Goal: Task Accomplishment & Management: Complete application form

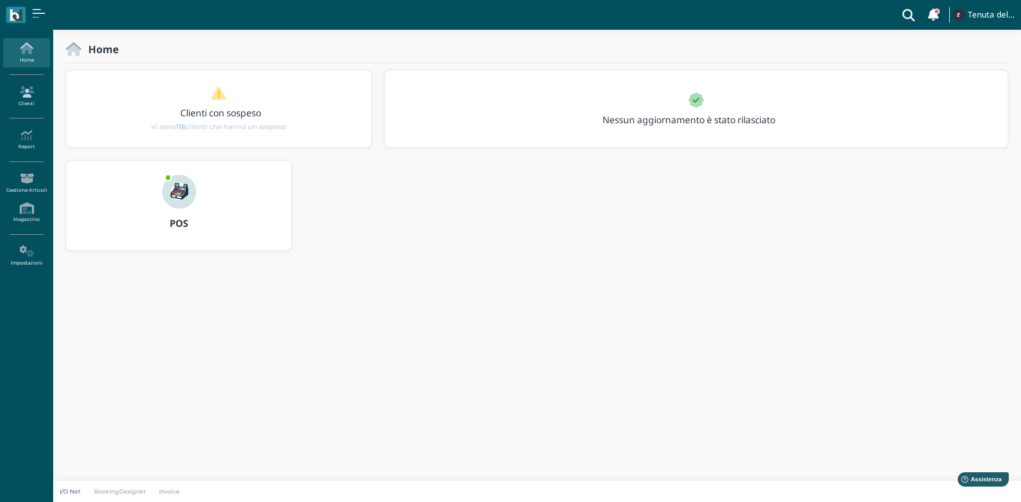
click at [35, 96] on icon at bounding box center [26, 92] width 46 height 12
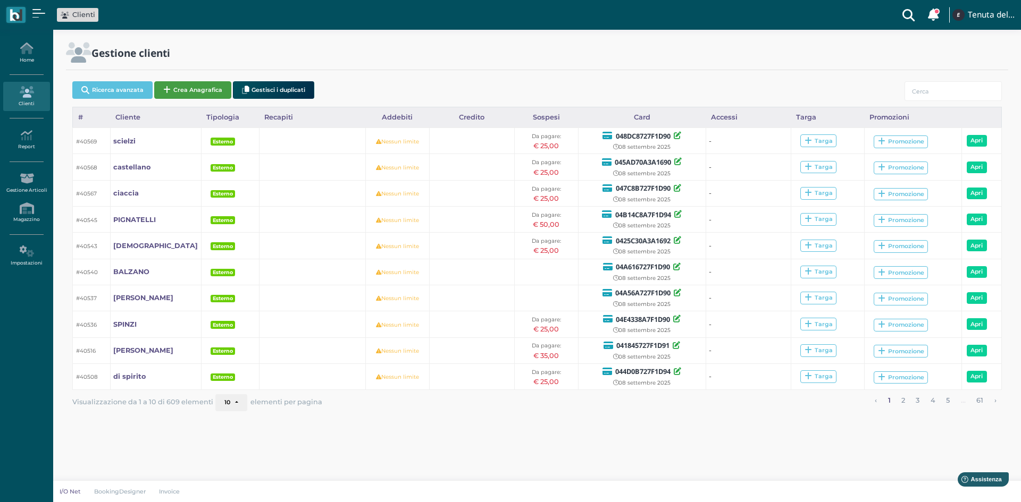
click at [198, 87] on button "Crea Anagrafica" at bounding box center [192, 90] width 77 height 18
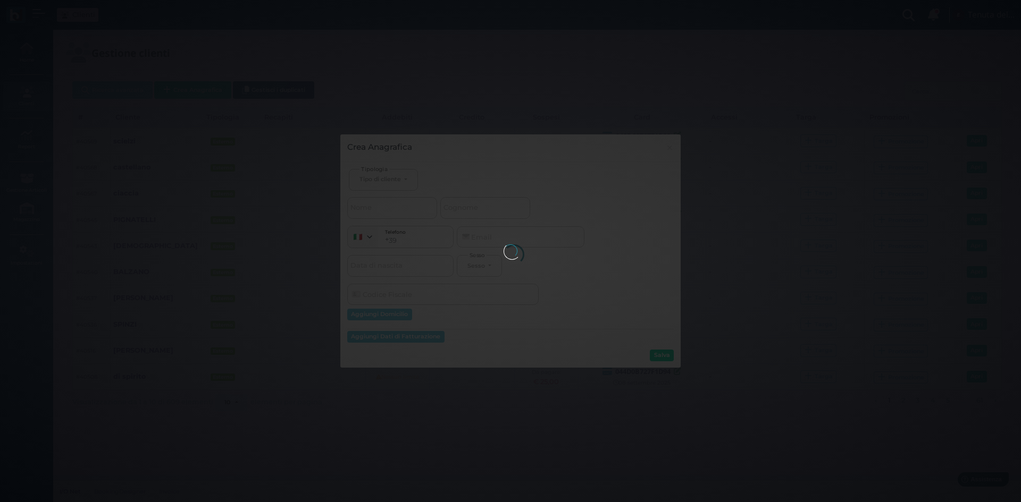
select select
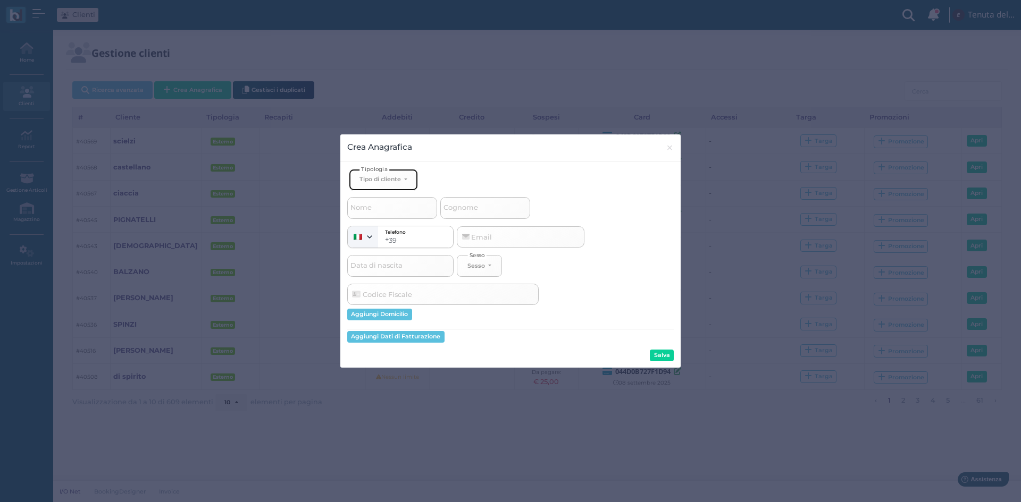
click at [379, 180] on div "Tipo di cliente" at bounding box center [379, 178] width 41 height 7
click at [387, 214] on link "Esterno" at bounding box center [401, 215] width 104 height 12
select select "[object Object]"
select select
click at [483, 206] on input "Cognome" at bounding box center [485, 207] width 90 height 21
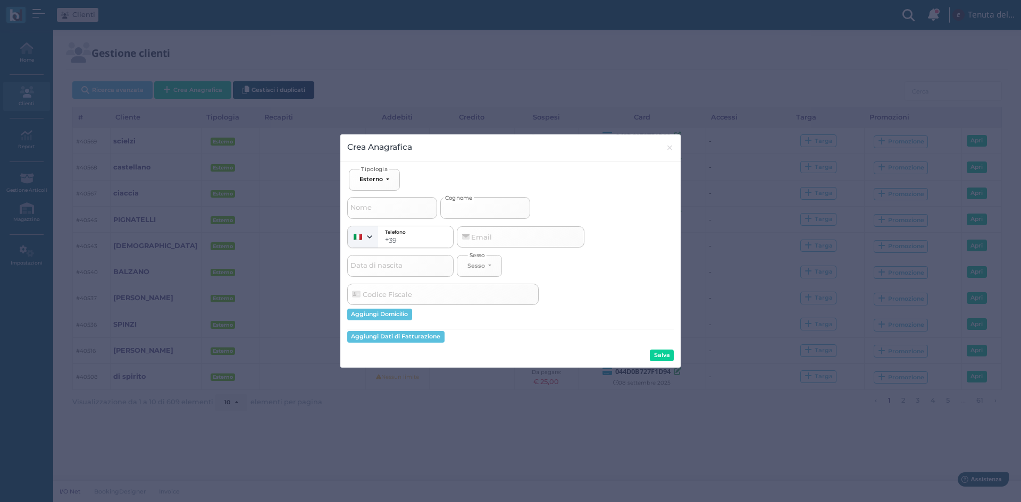
type input "f"
select select
type input "fa"
select select
type input "fal"
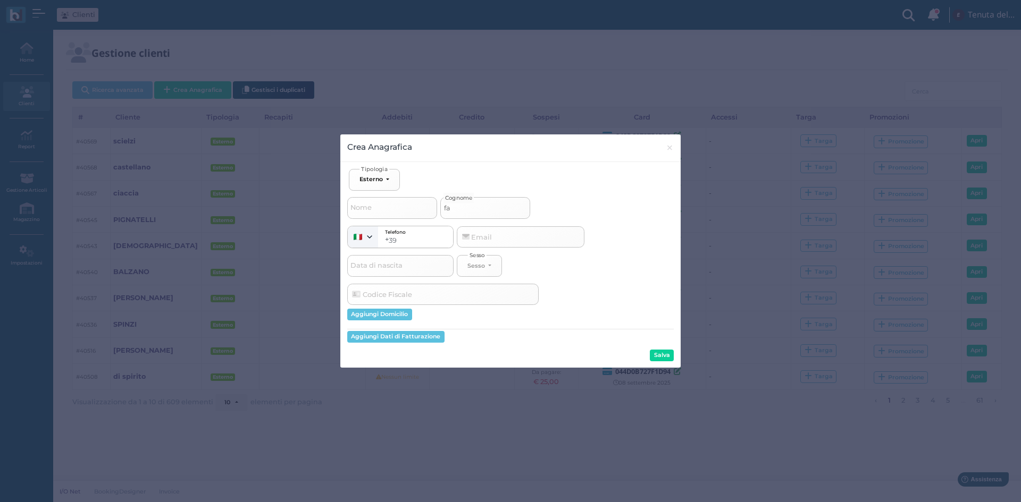
select select
type input "falk"
select select
type input "falk"
select select
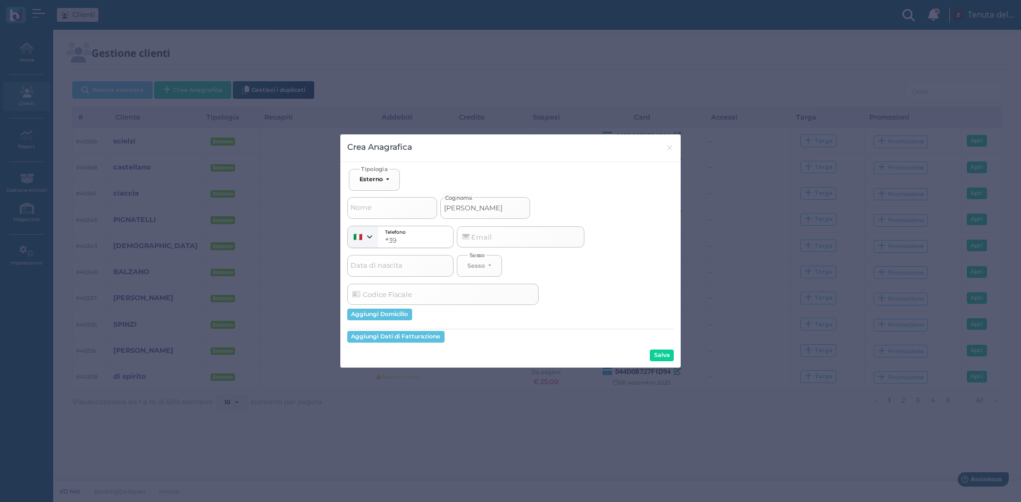
type input "falk c"
select select
type input "falk co"
select select
type input "falk cou"
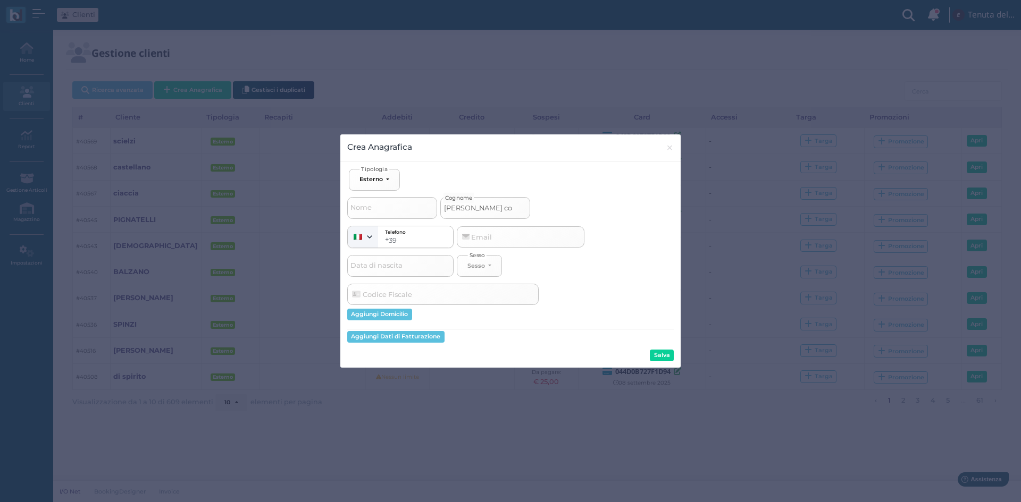
select select
type input "falk cout"
select select
type input "falk cout"
click at [662, 357] on button "Salva" at bounding box center [662, 356] width 24 height 12
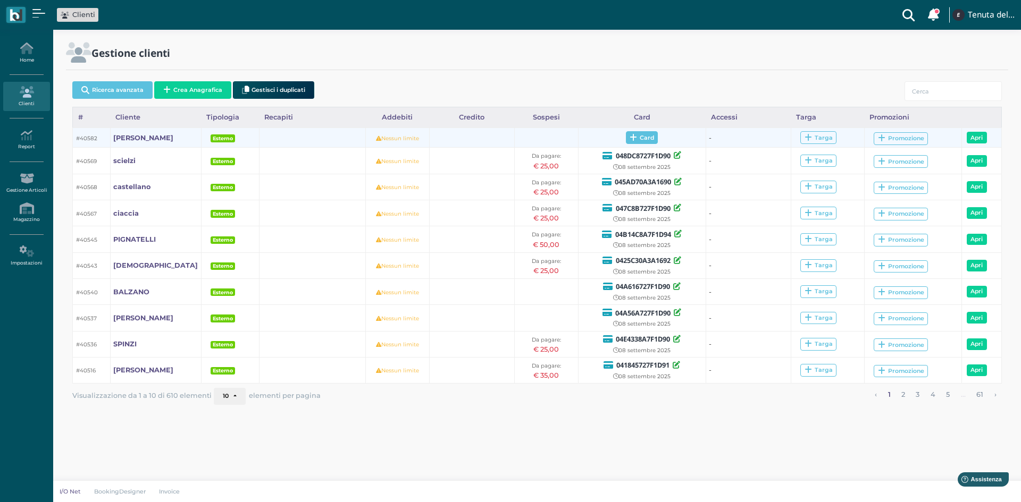
click at [636, 137] on span "Card" at bounding box center [642, 137] width 32 height 13
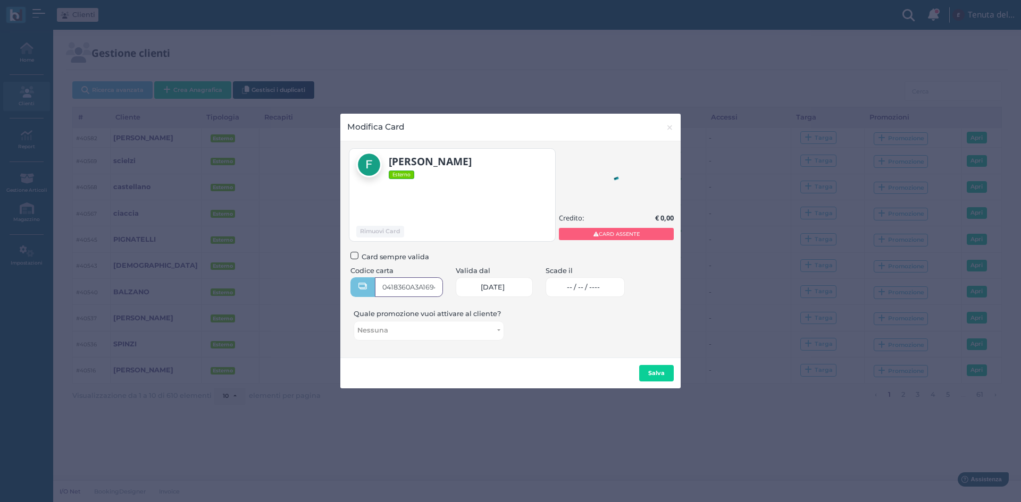
type input "0418360A3A1694"
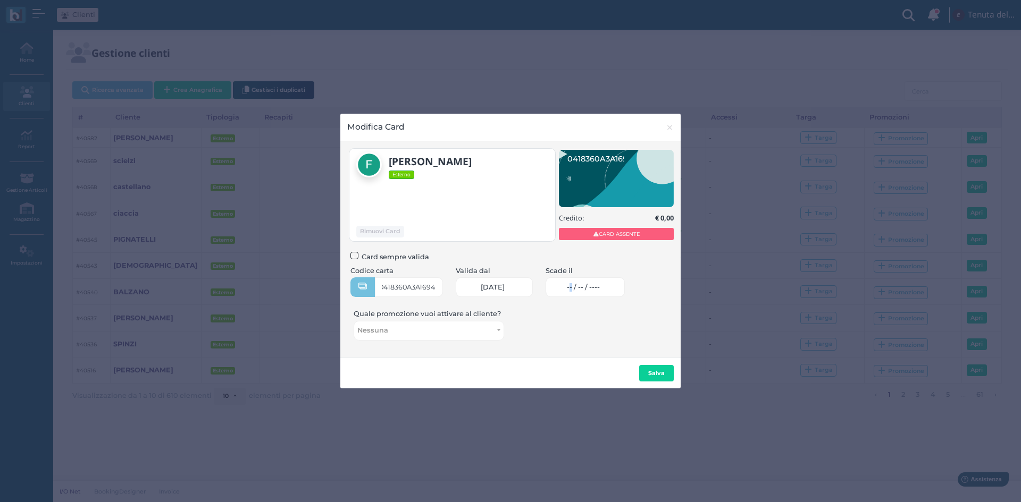
click at [584, 291] on span "-- / -- / ----" at bounding box center [583, 287] width 33 height 9
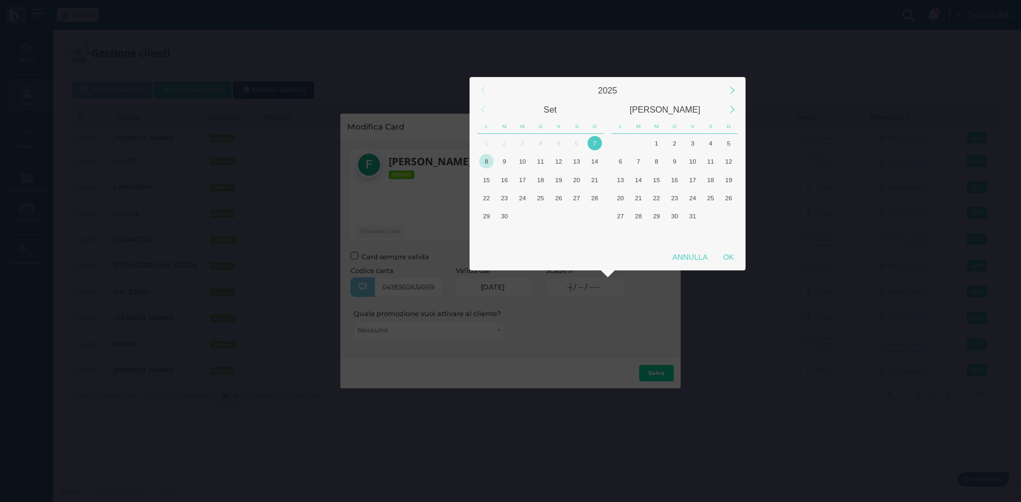
click at [486, 160] on div "8" at bounding box center [486, 161] width 14 height 14
click at [727, 257] on div "OK" at bounding box center [728, 257] width 27 height 19
type input "08/09/2025"
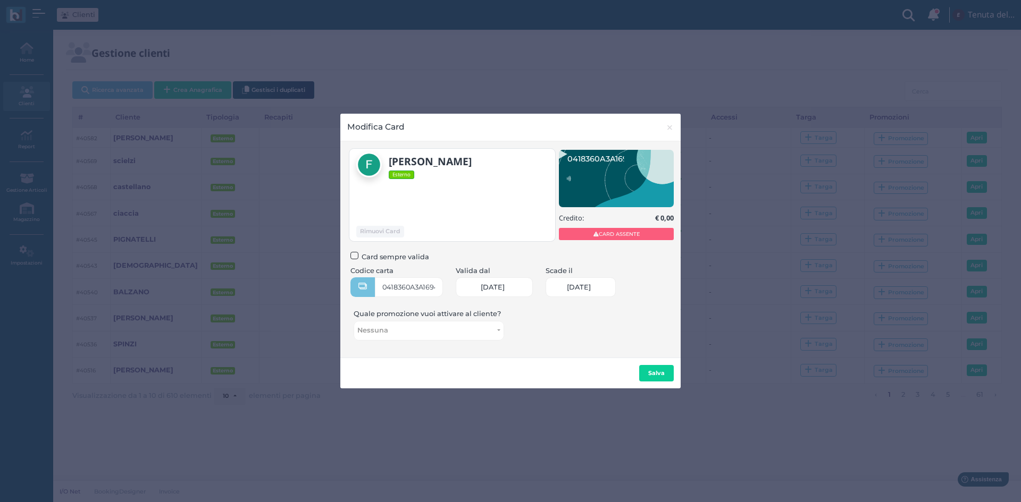
click at [660, 374] on b "Salva" at bounding box center [656, 373] width 16 height 7
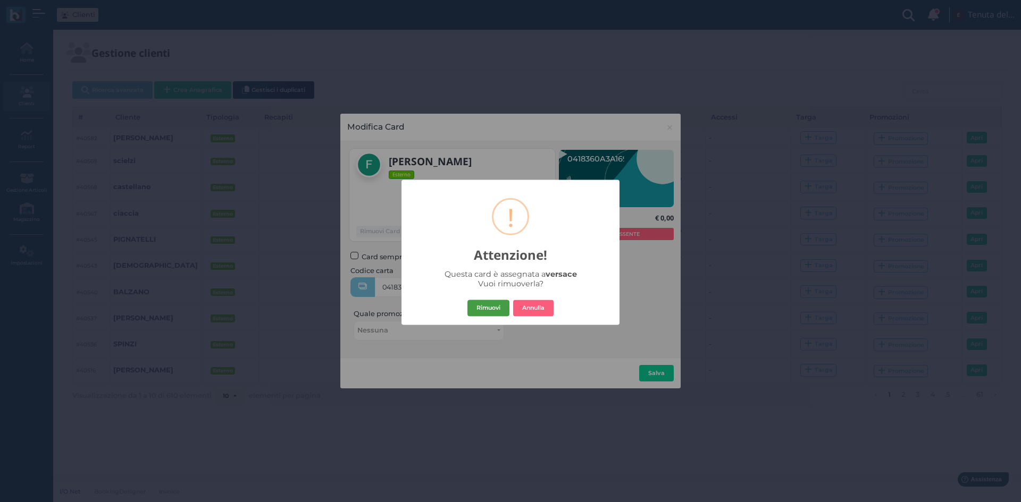
click at [494, 305] on button "Rimuovi" at bounding box center [488, 308] width 42 height 17
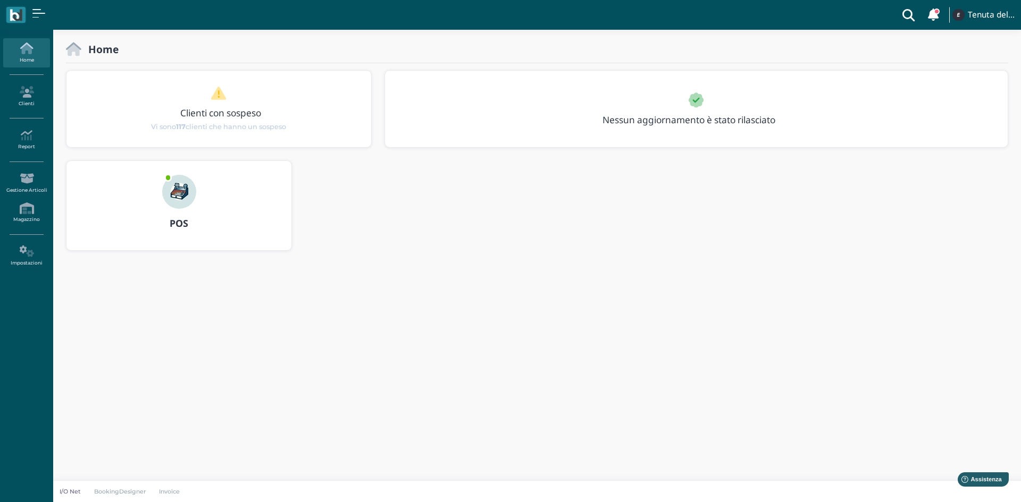
click at [175, 203] on img at bounding box center [179, 192] width 34 height 34
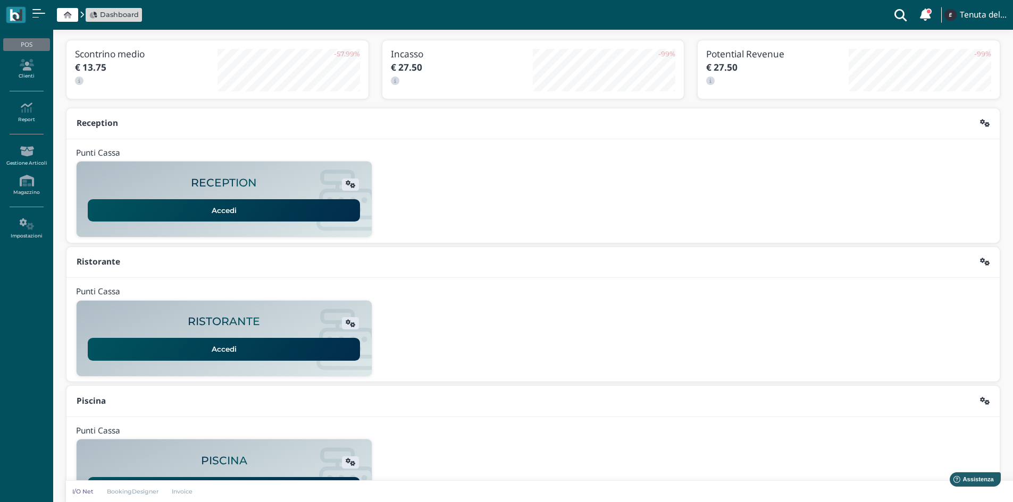
scroll to position [87, 0]
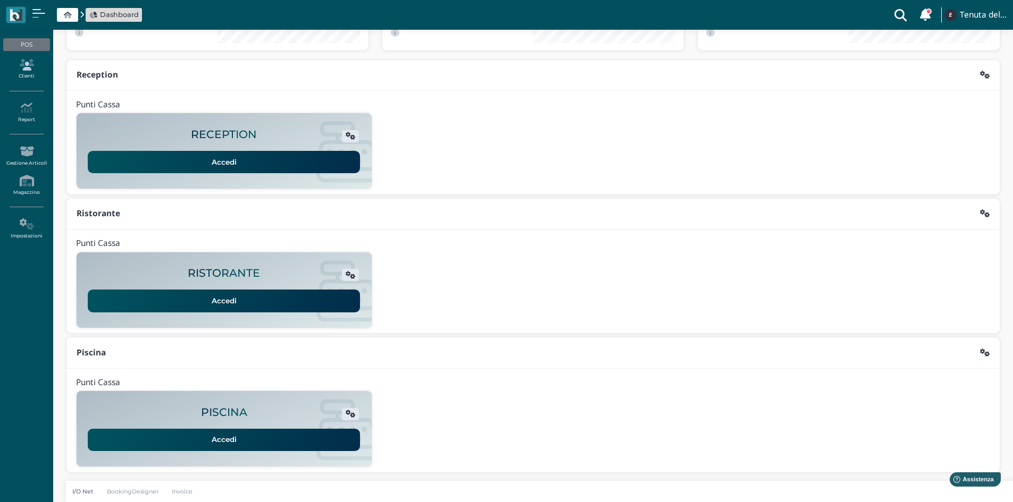
click at [26, 77] on link "Clienti" at bounding box center [26, 69] width 46 height 29
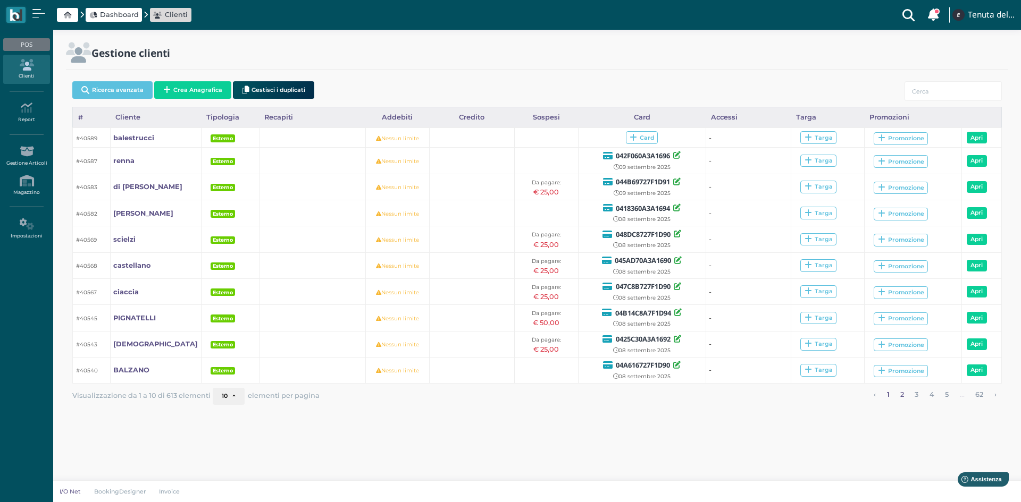
click at [901, 395] on link "2" at bounding box center [902, 395] width 11 height 14
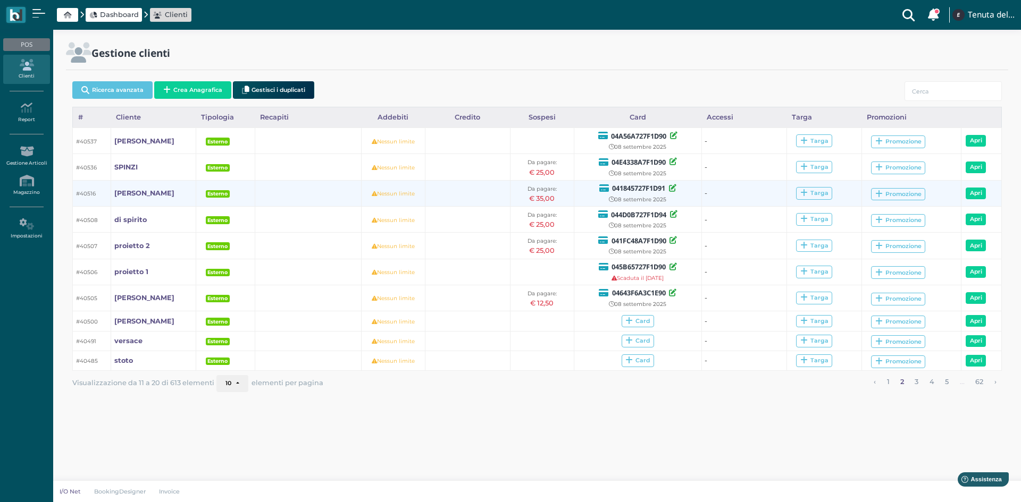
click at [141, 195] on td "[PERSON_NAME]" at bounding box center [153, 193] width 85 height 26
click at [125, 191] on b "[PERSON_NAME]" at bounding box center [144, 193] width 60 height 8
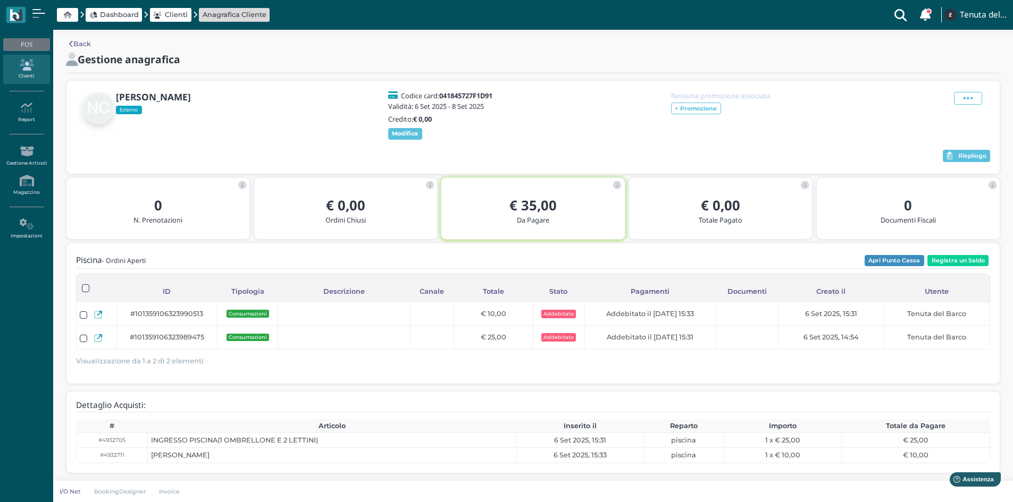
scroll to position [6, 0]
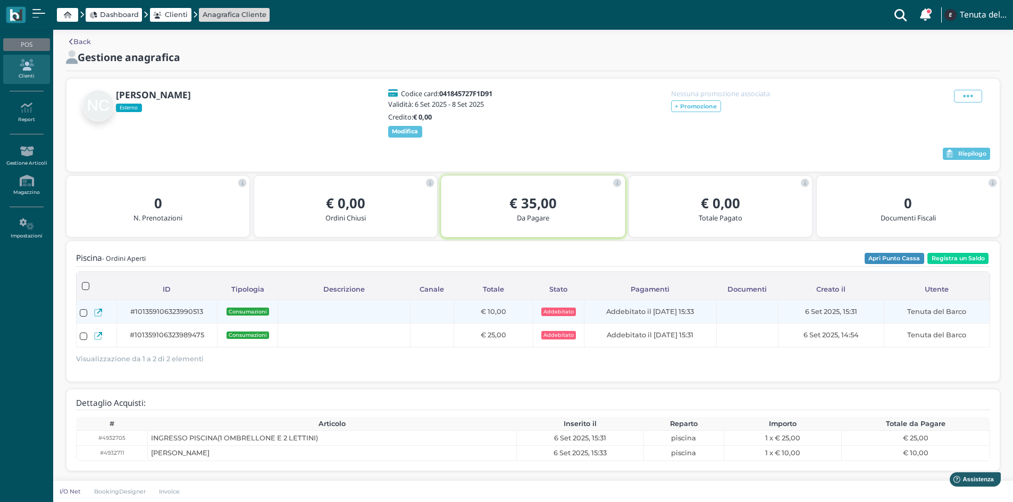
click at [98, 314] on icon at bounding box center [98, 313] width 8 height 8
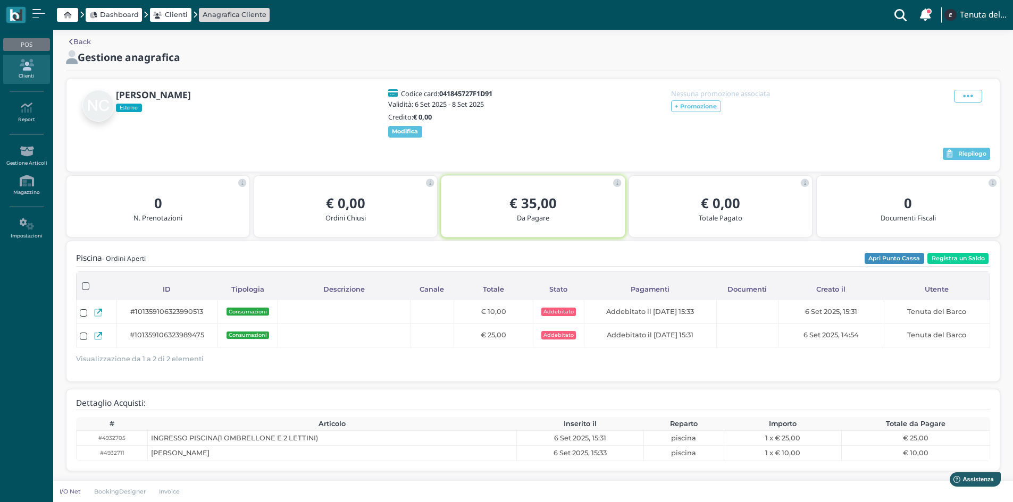
click at [31, 64] on icon at bounding box center [26, 65] width 46 height 12
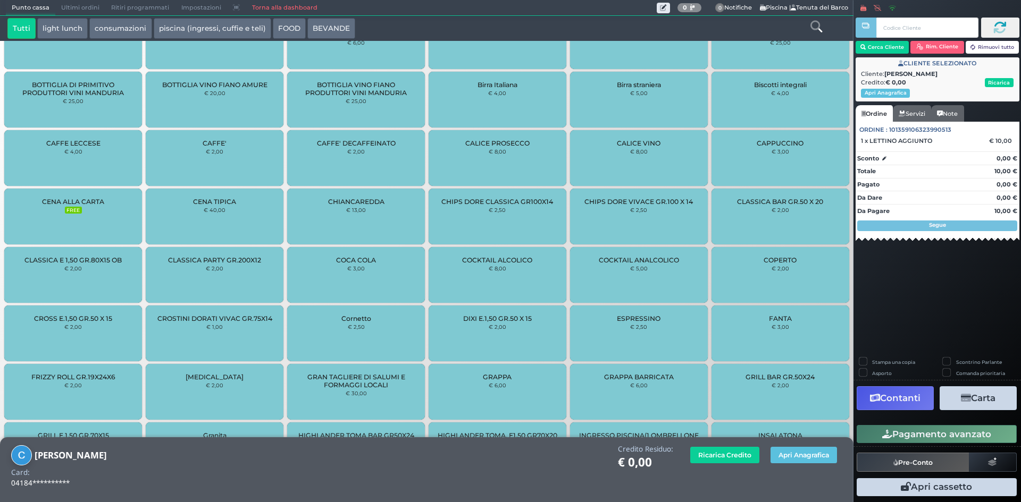
scroll to position [304, 0]
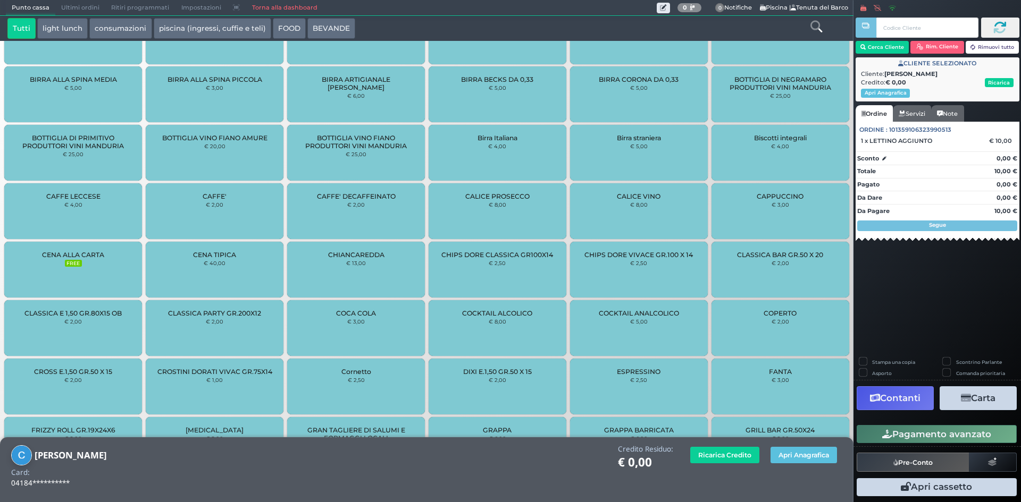
click at [296, 9] on link "Torna alla dashboard" at bounding box center [284, 8] width 77 height 15
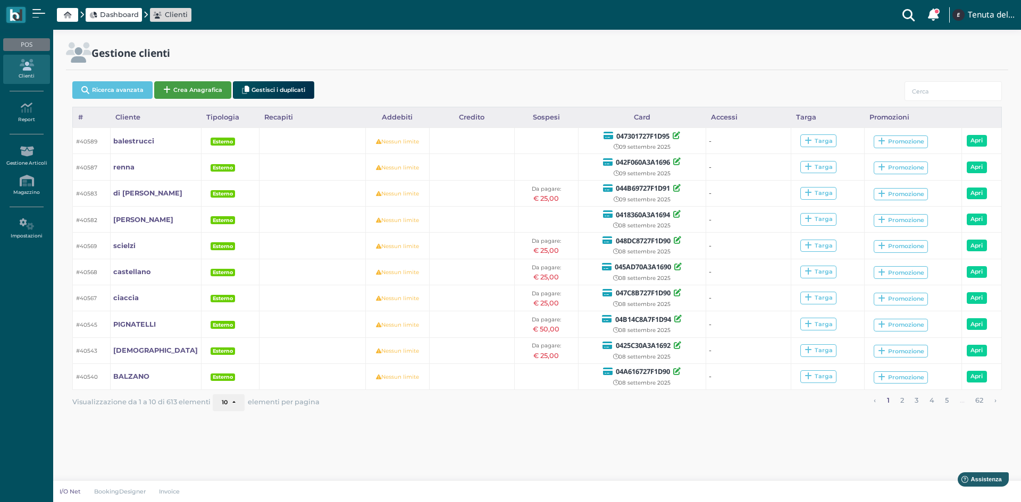
click at [183, 84] on button "Crea Anagrafica" at bounding box center [192, 90] width 77 height 18
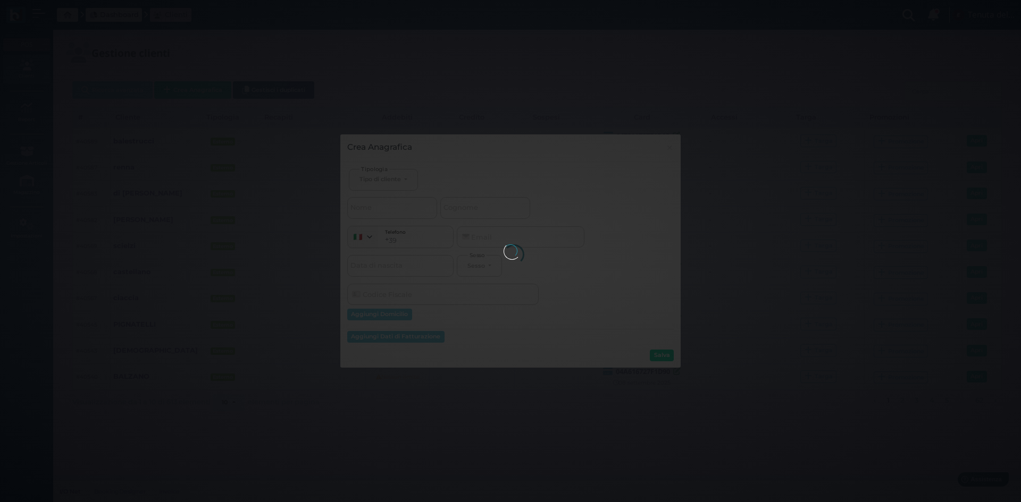
select select
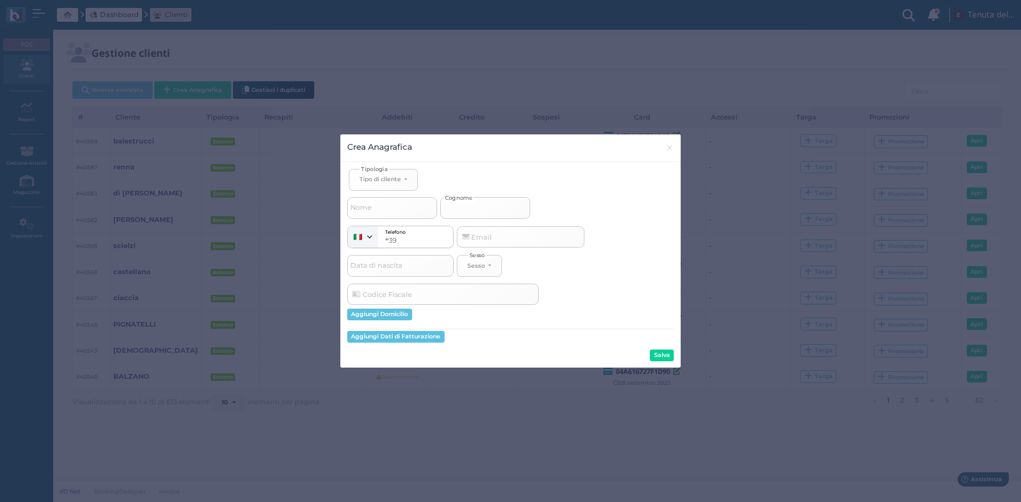
click at [491, 198] on input "Cognome" at bounding box center [485, 207] width 90 height 21
select select
type input "c"
select select
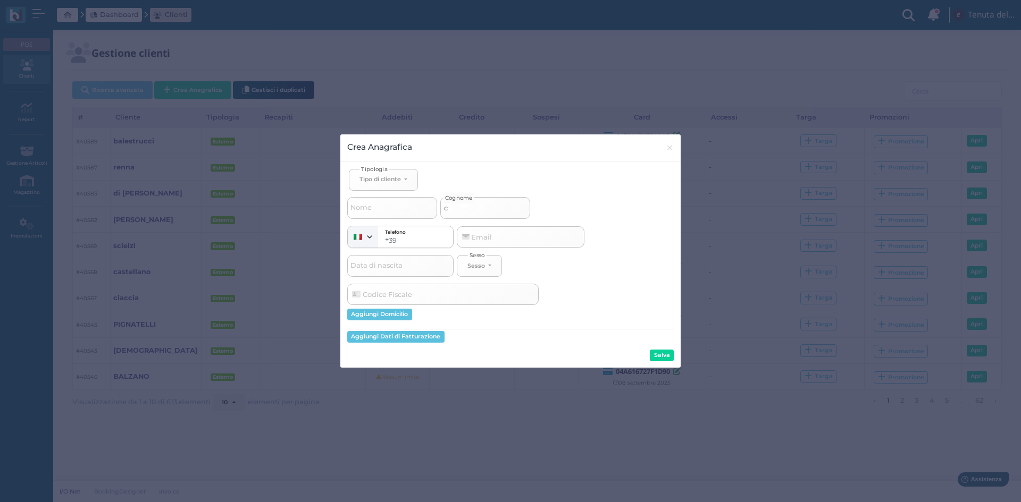
type input "co"
select select
type input "col"
select select
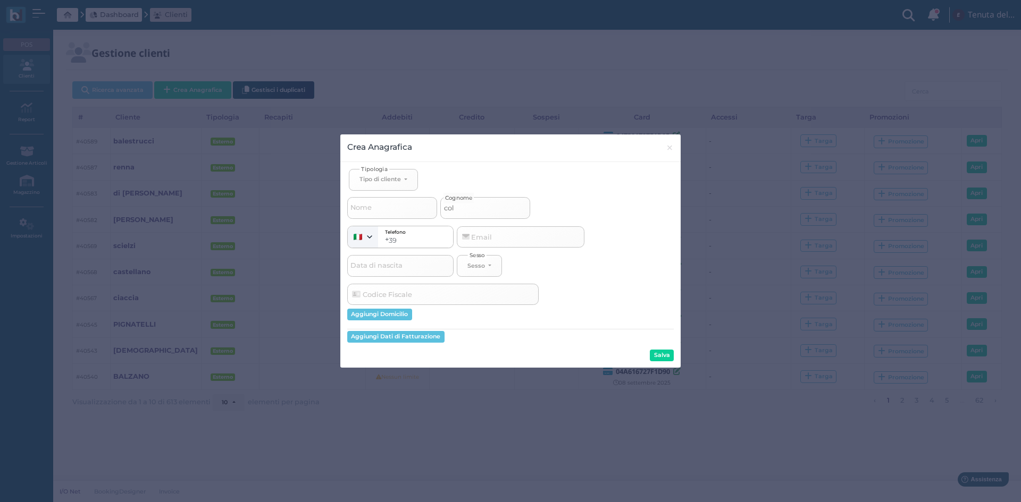
select select
type input "[PERSON_NAME]"
select select
type input "colel"
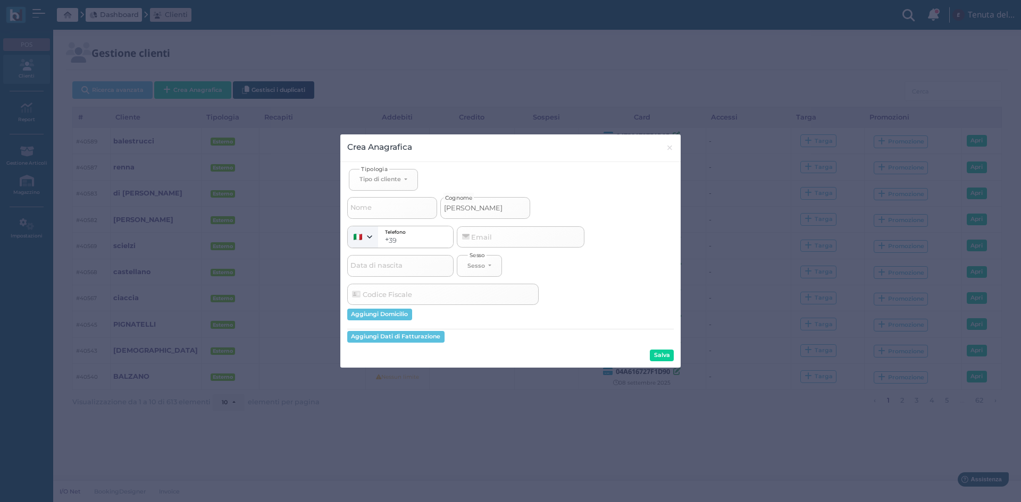
select select
type input "colell"
select select
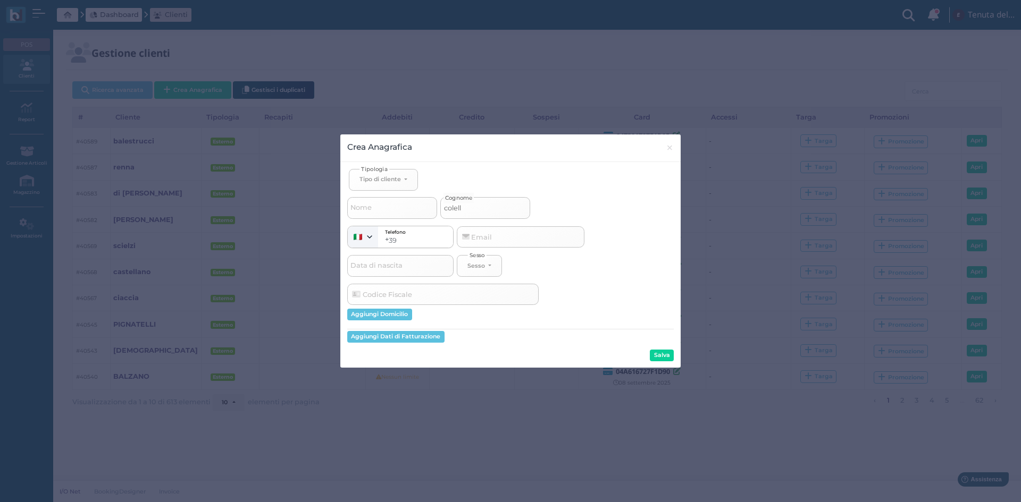
type input "[PERSON_NAME]"
select select
type input "[PERSON_NAME]"
click at [397, 172] on button "Tipo di cliente" at bounding box center [383, 180] width 69 height 22
click at [370, 214] on span "Esterno" at bounding box center [372, 215] width 27 height 9
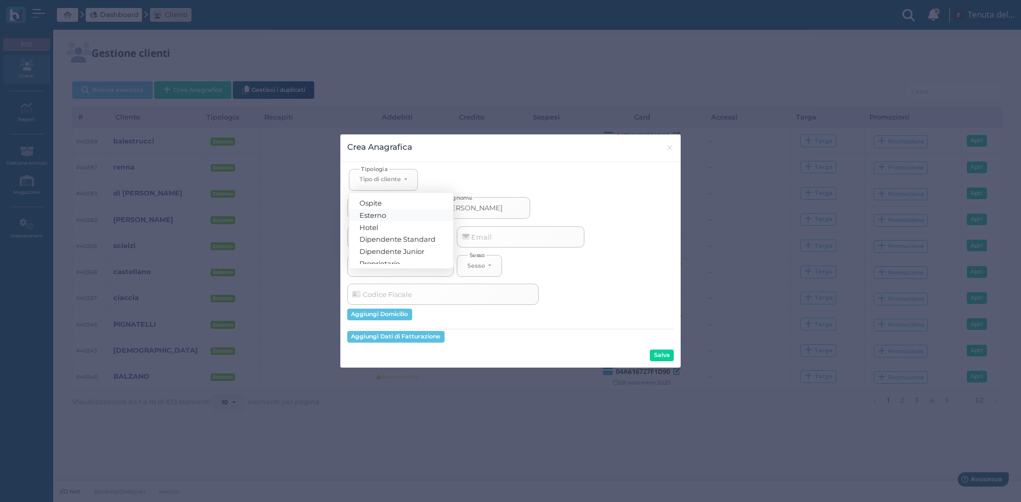
select select "[object Object]"
select select
drag, startPoint x: 664, startPoint y: 355, endPoint x: 647, endPoint y: 373, distance: 24.8
click at [662, 356] on button "Salva" at bounding box center [662, 356] width 24 height 12
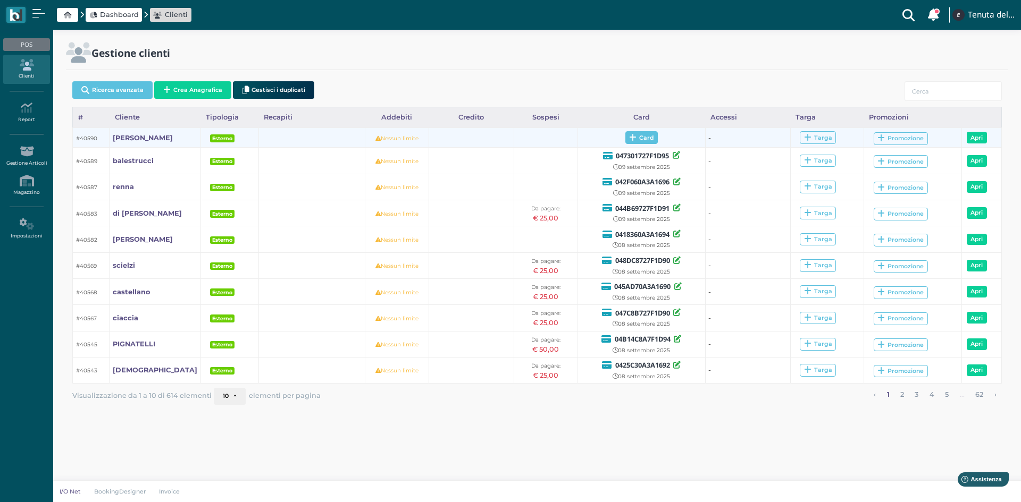
click at [631, 138] on span "Card" at bounding box center [641, 137] width 32 height 13
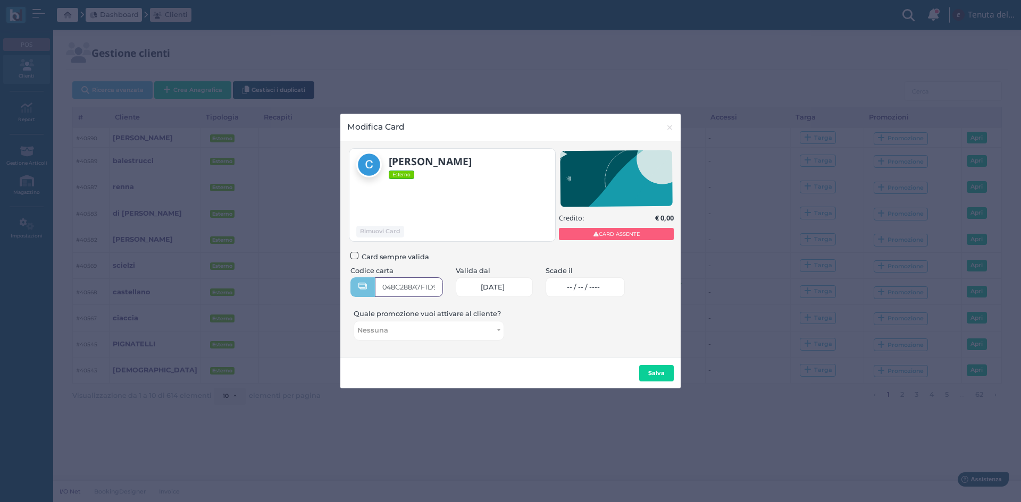
type input "048C288A7F1D90"
click at [582, 287] on span "-- / -- / ----" at bounding box center [583, 287] width 33 height 9
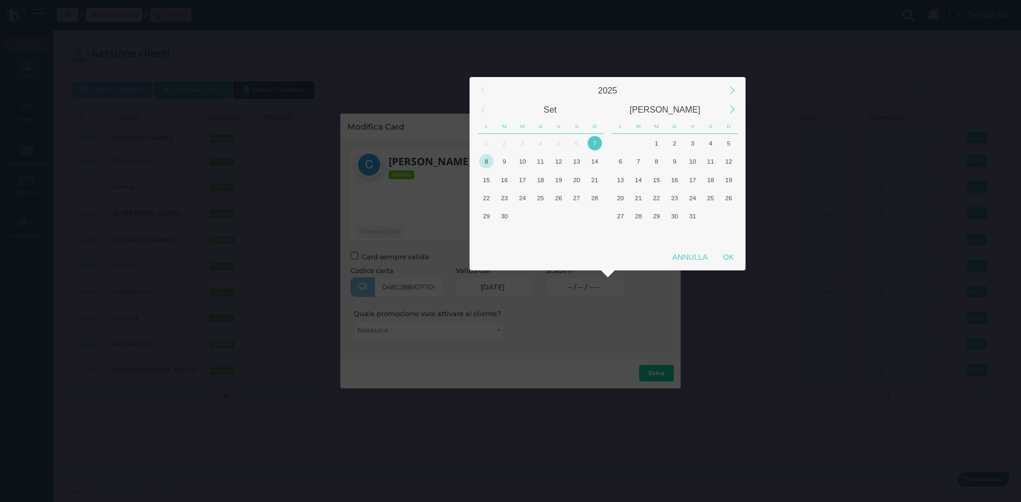
click at [489, 162] on div "8" at bounding box center [486, 161] width 14 height 14
click at [741, 257] on div "OK" at bounding box center [728, 257] width 27 height 19
type input "08/09/2025"
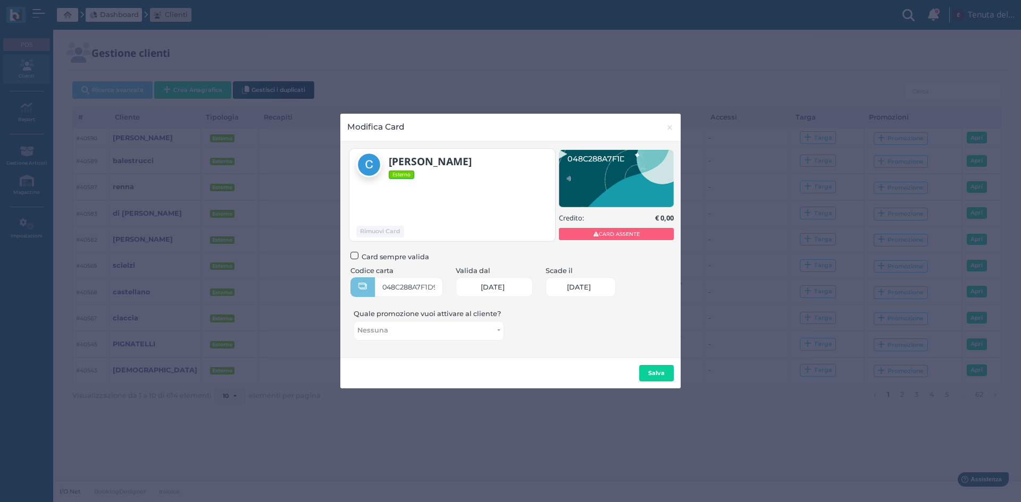
scroll to position [0, 46]
click at [643, 381] on button "Salva" at bounding box center [656, 373] width 35 height 17
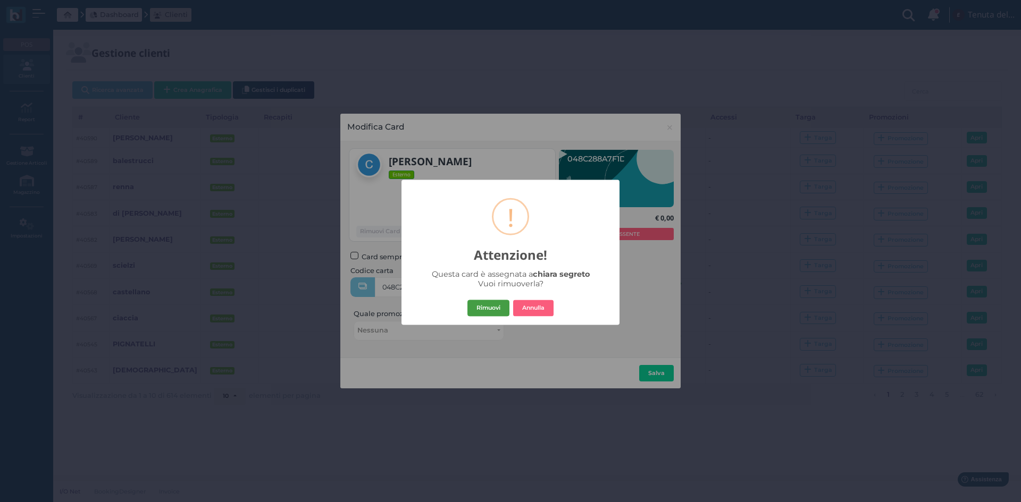
click at [479, 307] on button "Rimuovi" at bounding box center [488, 308] width 42 height 17
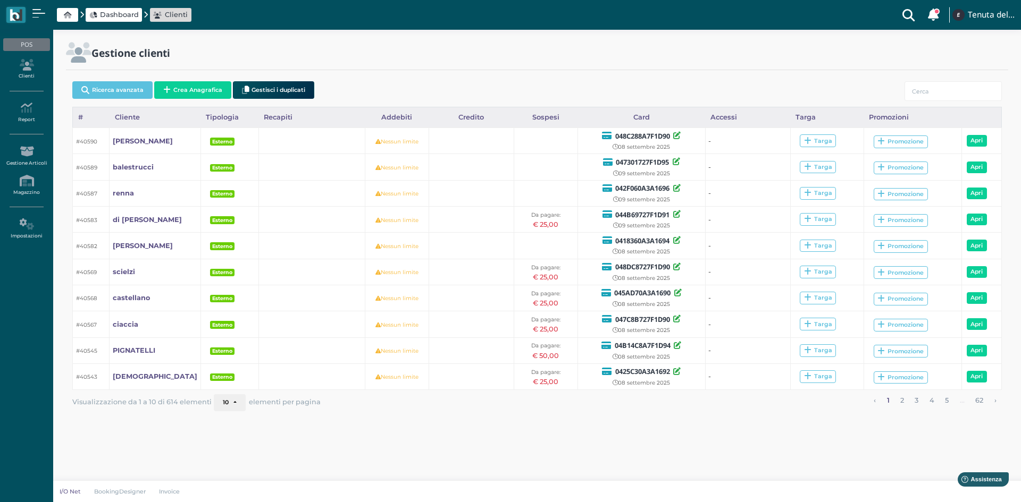
click at [123, 10] on span "Dashboard" at bounding box center [119, 15] width 39 height 10
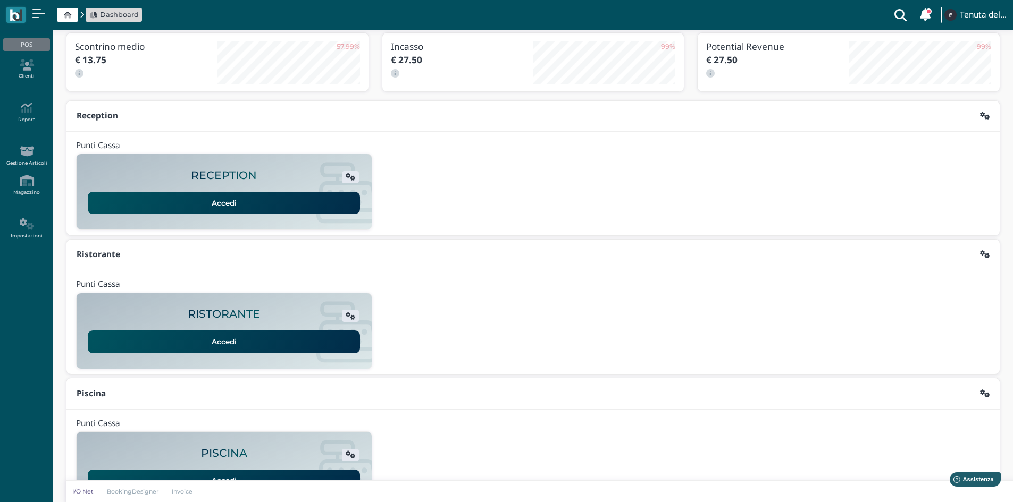
scroll to position [87, 0]
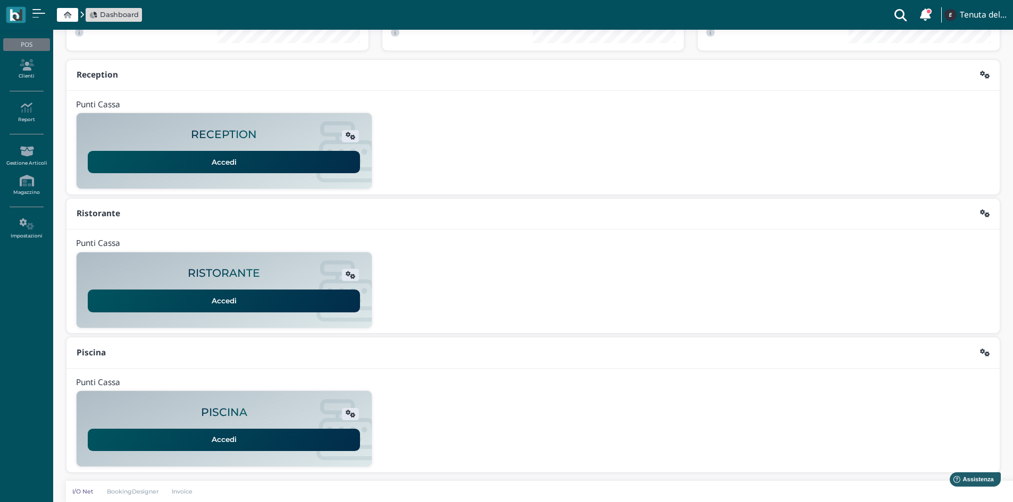
click at [233, 441] on link "Accedi" at bounding box center [224, 440] width 272 height 22
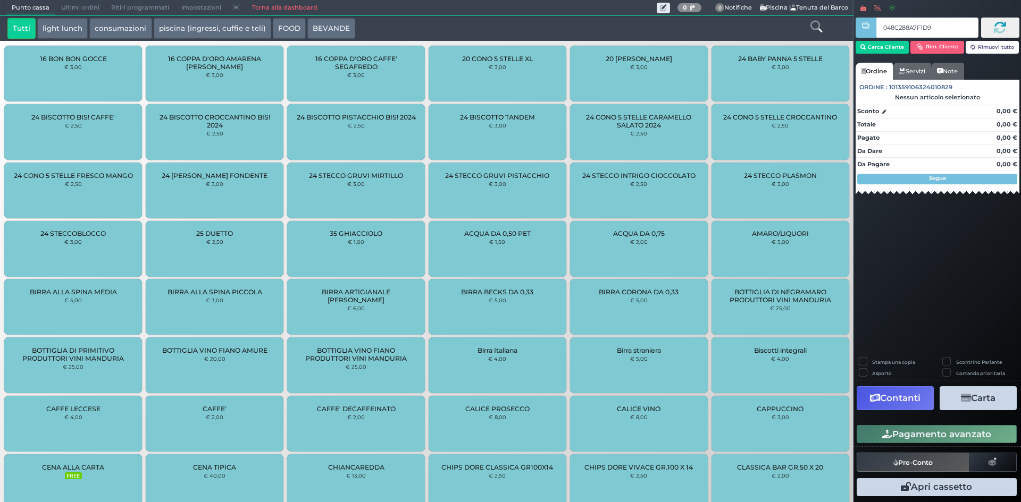
type input "048C288A7F1D90"
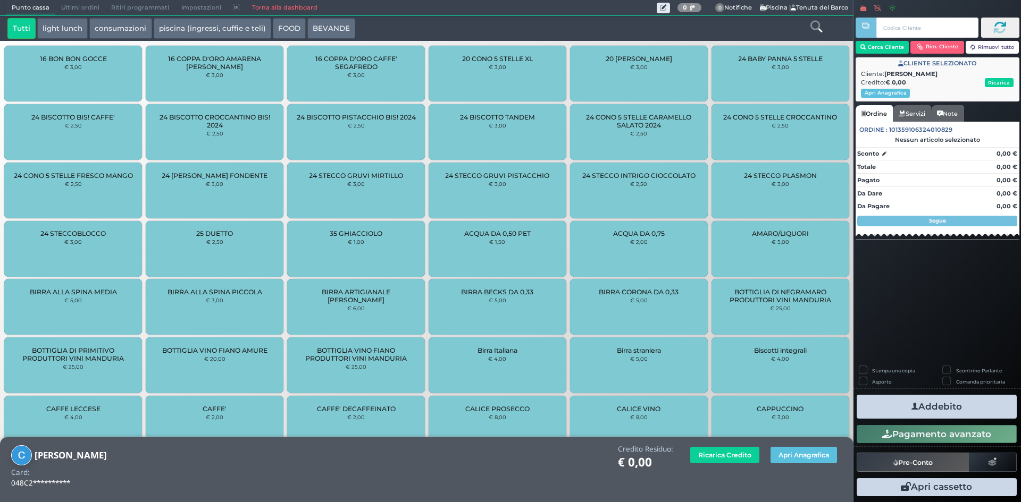
click at [177, 21] on button "piscina (ingressi, cuffie e teli)" at bounding box center [213, 28] width 118 height 21
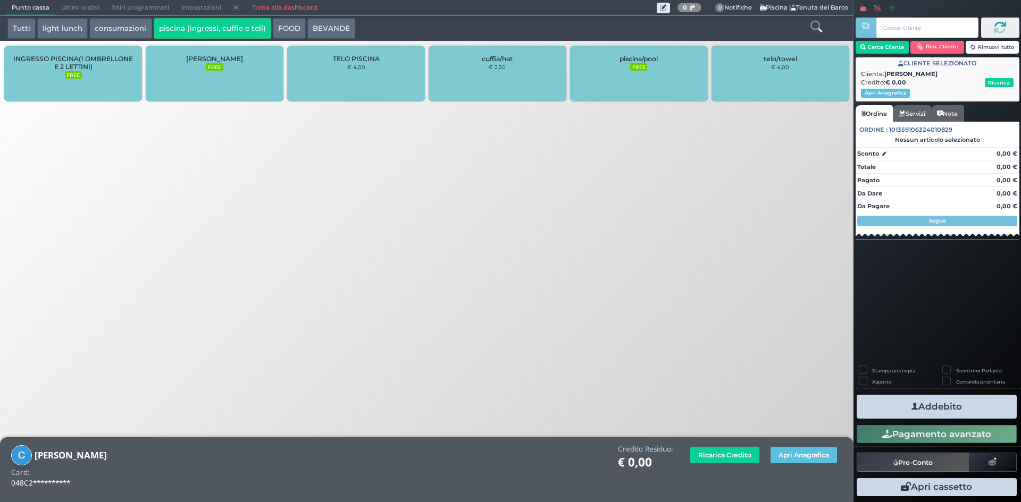
click at [88, 78] on div "INGRESSO PISCINA(1 OMBRELLONE E 2 LETTINI) FREE" at bounding box center [73, 74] width 138 height 56
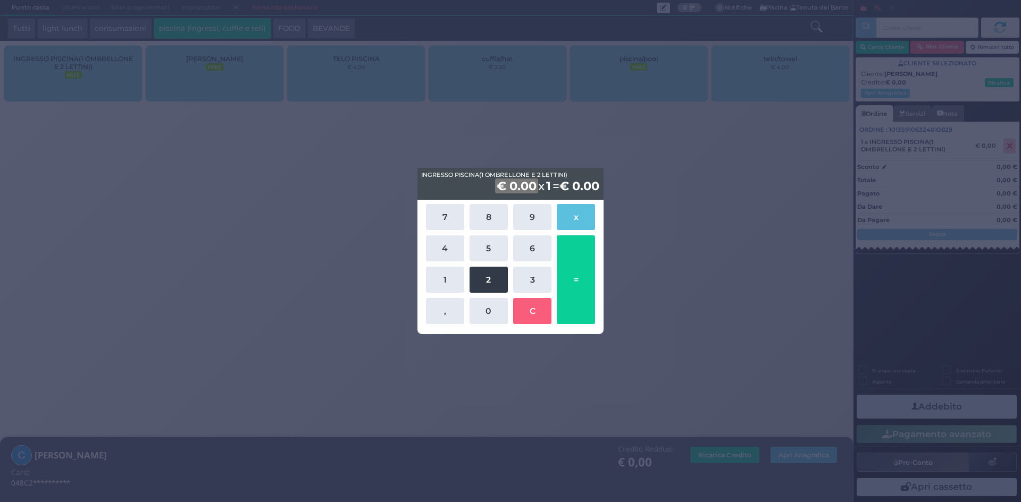
click at [490, 284] on button "2" at bounding box center [488, 280] width 38 height 26
click at [486, 246] on button "5" at bounding box center [488, 249] width 38 height 26
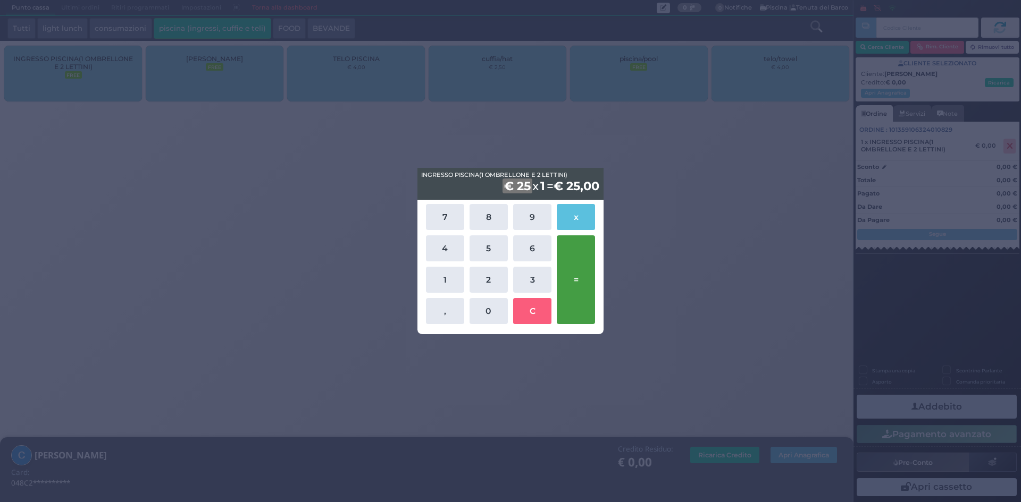
click at [573, 267] on button "=" at bounding box center [576, 280] width 38 height 89
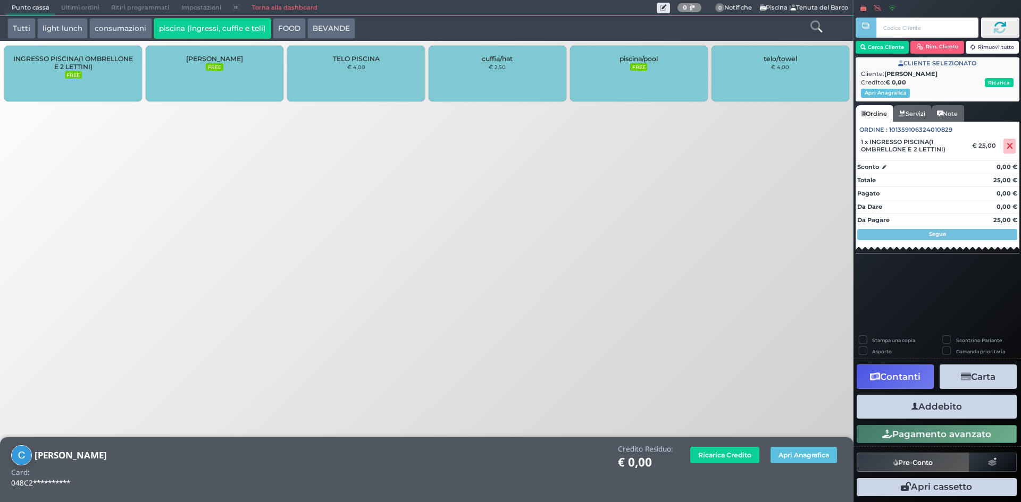
click at [927, 417] on button "Addebito" at bounding box center [937, 407] width 160 height 24
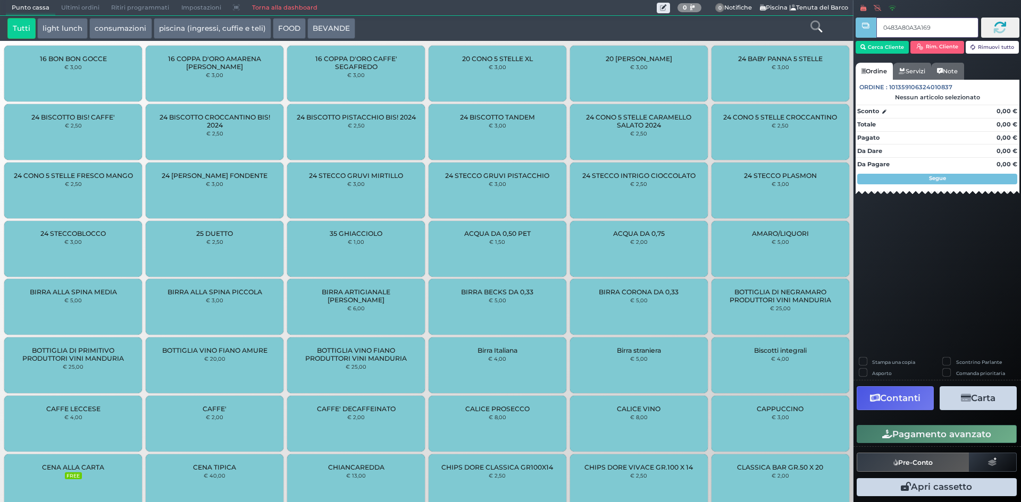
type input "0483A80A3A1691"
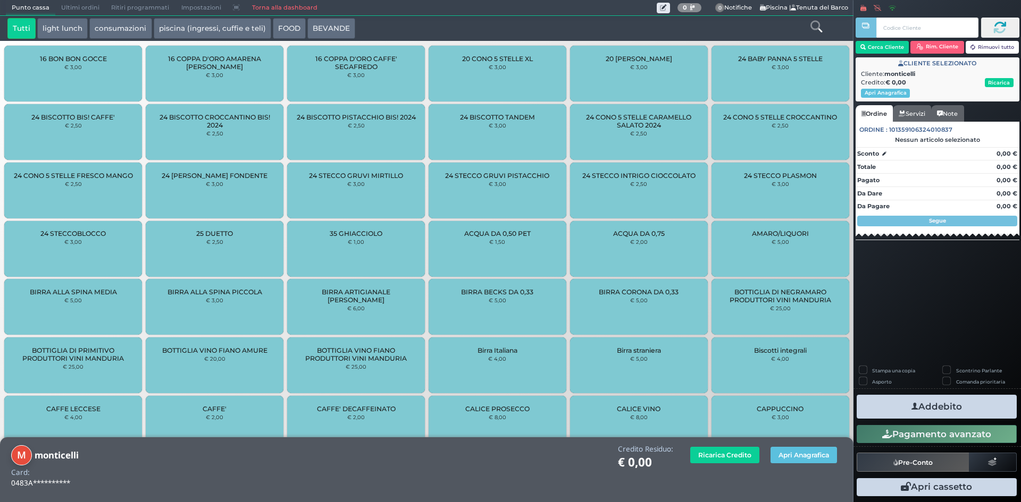
click at [249, 31] on button "piscina (ingressi, cuffie e teli)" at bounding box center [213, 28] width 118 height 21
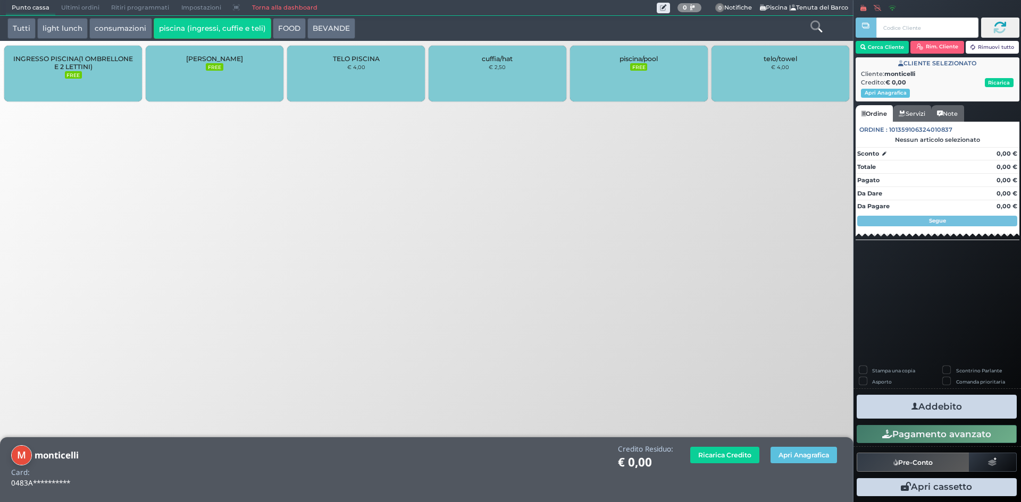
click at [24, 58] on span "INGRESSO PISCINA(1 OMBRELLONE E 2 LETTINI)" at bounding box center [73, 63] width 120 height 16
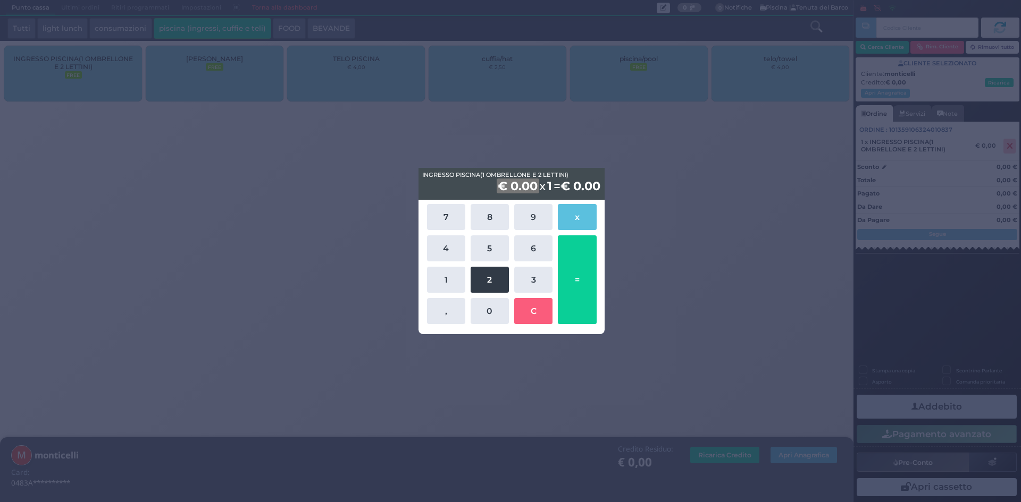
click at [494, 279] on button "2" at bounding box center [490, 280] width 38 height 26
click at [523, 315] on button "C" at bounding box center [533, 311] width 38 height 26
click button "1"
click button "0"
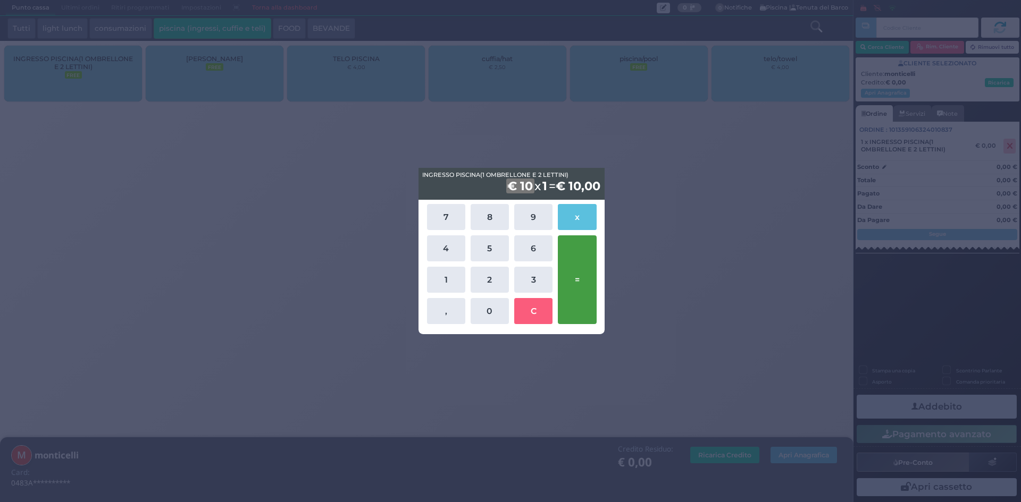
click button "="
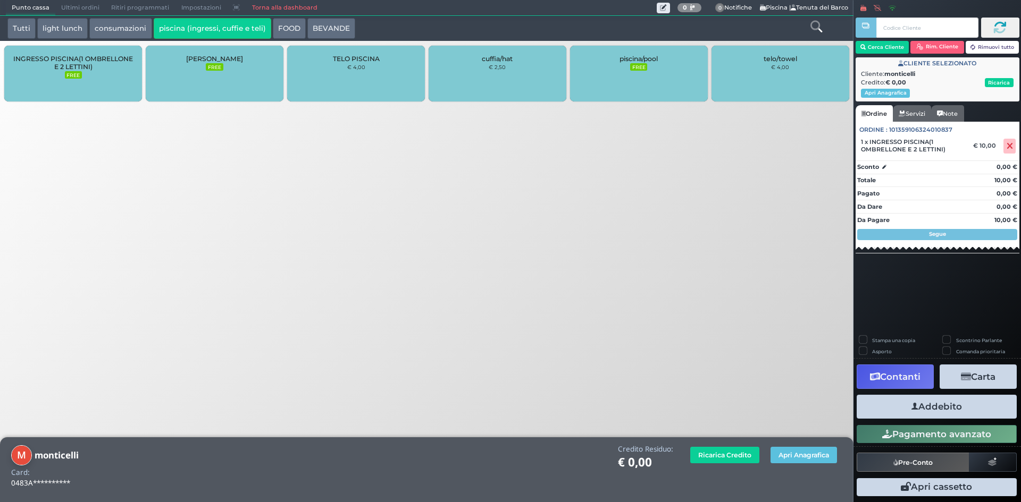
click button "Addebito"
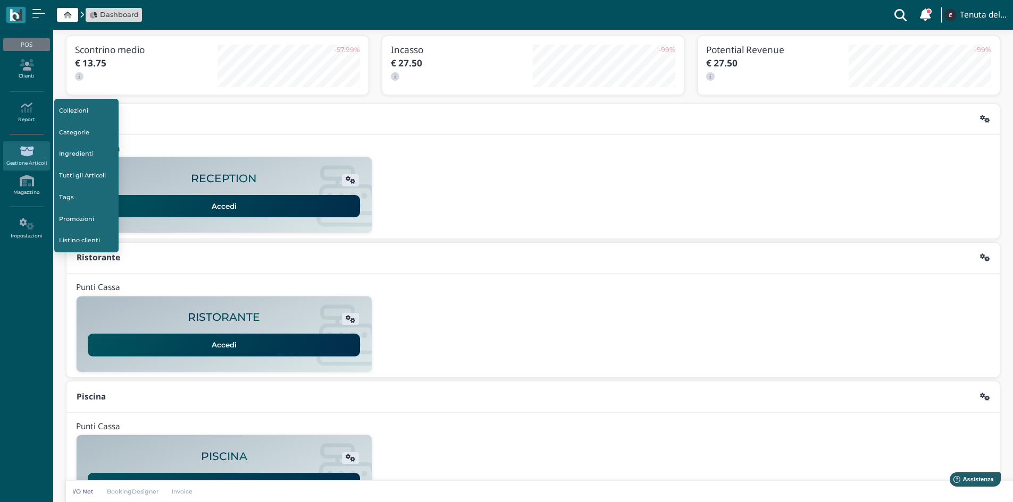
scroll to position [87, 0]
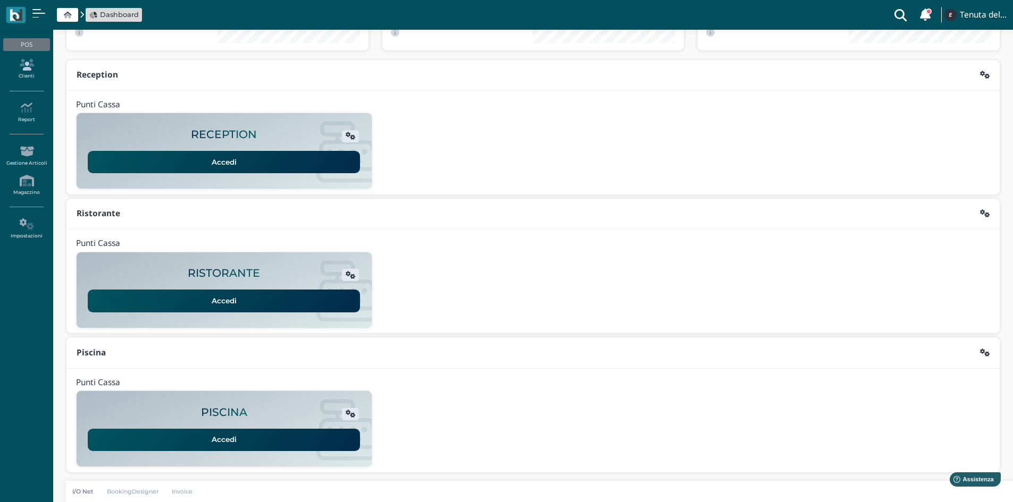
click at [29, 69] on icon at bounding box center [26, 65] width 46 height 12
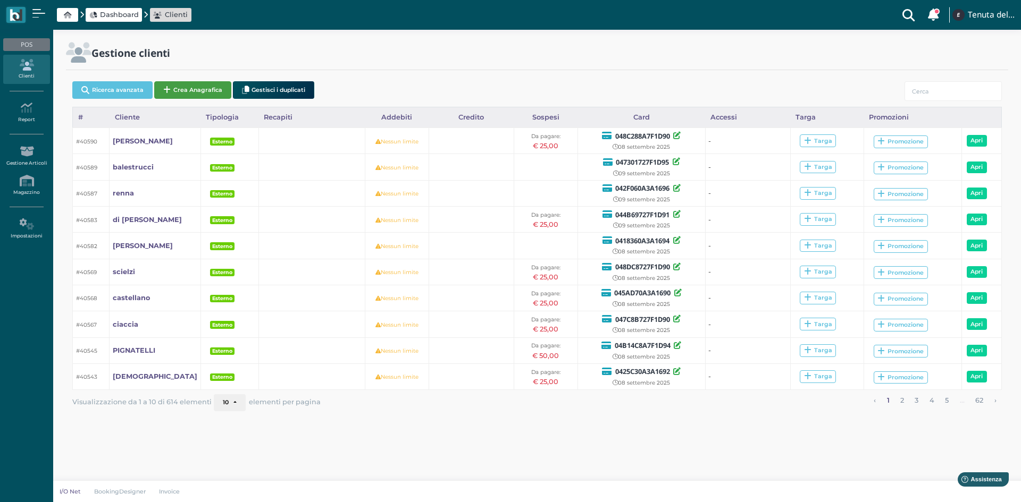
click at [210, 93] on button "Crea Anagrafica" at bounding box center [192, 90] width 77 height 18
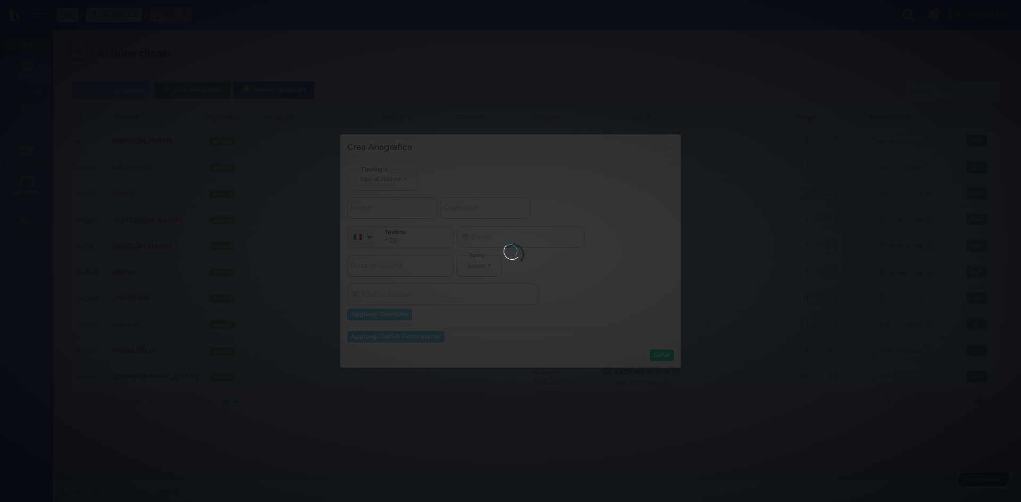
select select
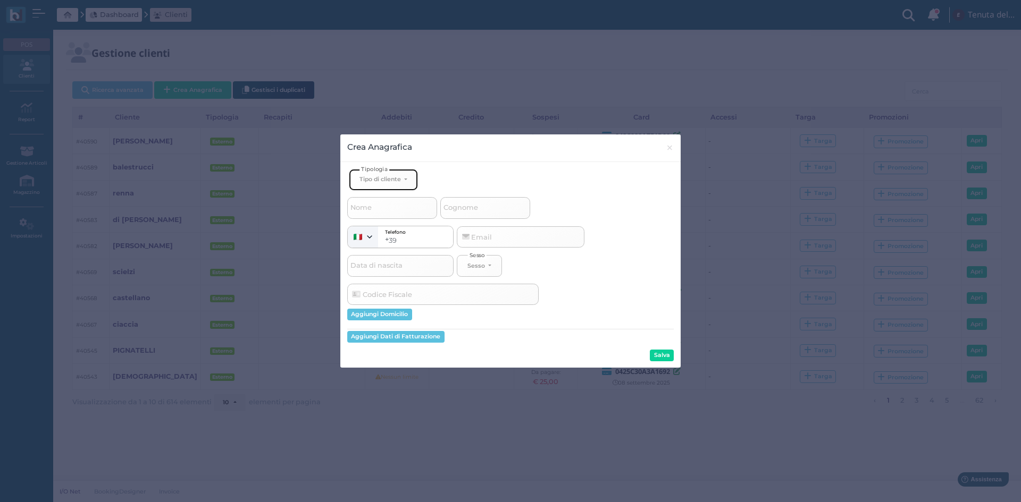
click at [371, 179] on div "Tipo di cliente" at bounding box center [379, 178] width 41 height 7
click at [379, 217] on span "Esterno" at bounding box center [372, 215] width 27 height 9
select select "[object Object]"
select select
click at [449, 203] on span "Cognome" at bounding box center [461, 208] width 38 height 13
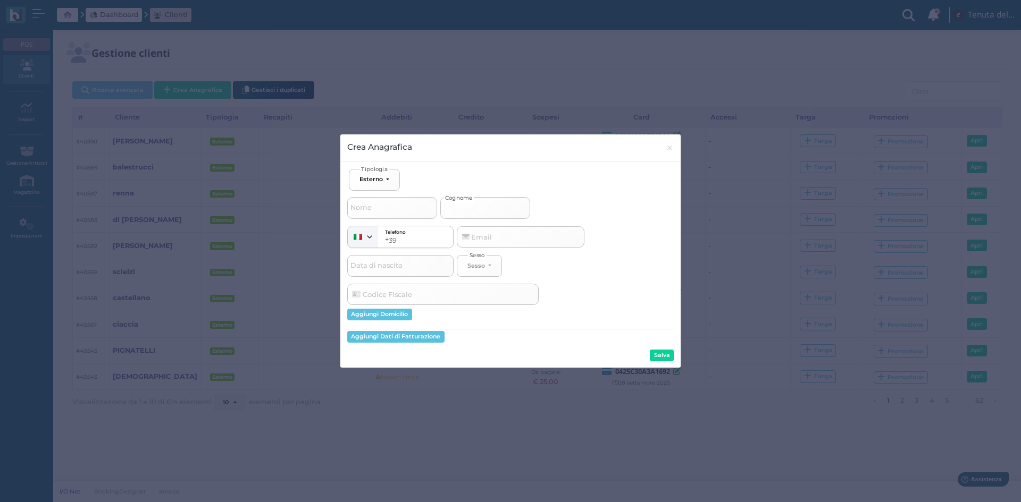
click at [449, 203] on input "Cognome" at bounding box center [485, 207] width 90 height 21
type input "m"
select select
type input "mo"
select select
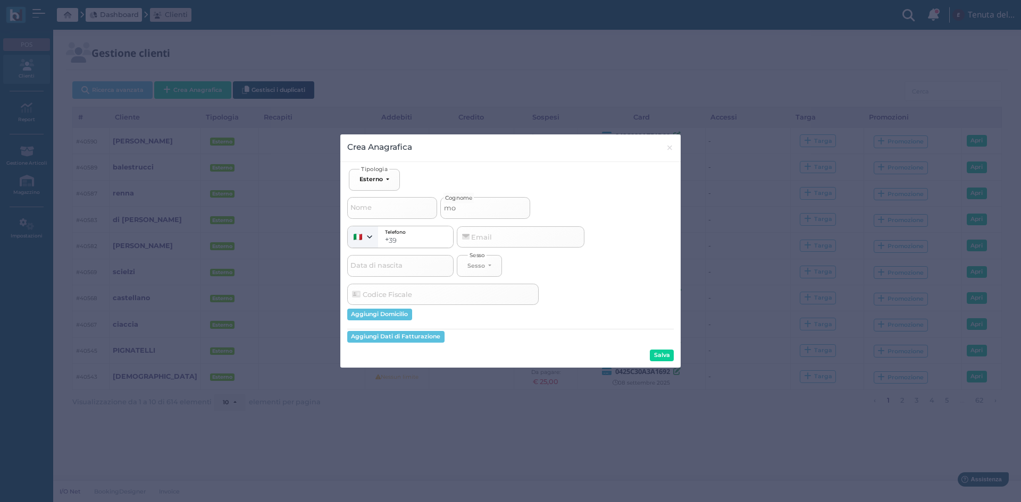
type input "mon"
select select
type input "mont"
select select
type input "monti"
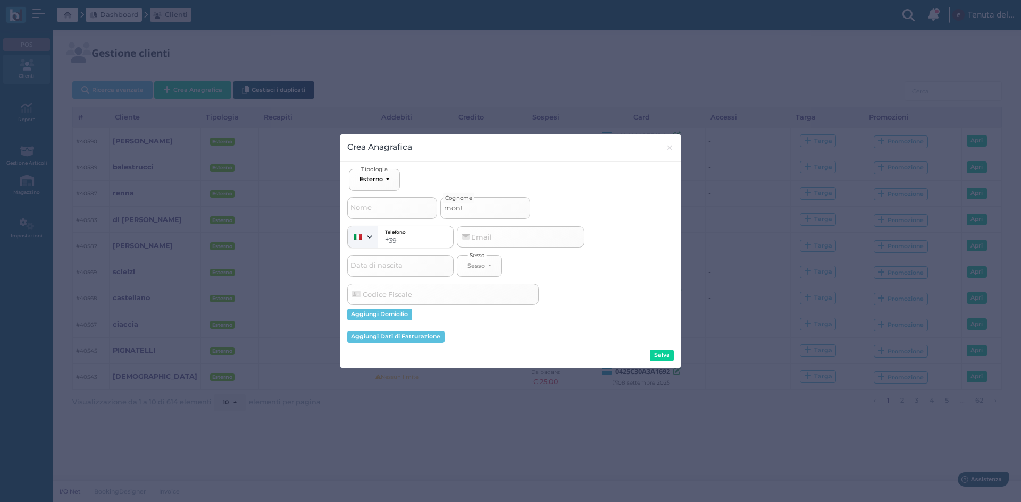
select select
type input "montic"
select select
type input "montice"
select select
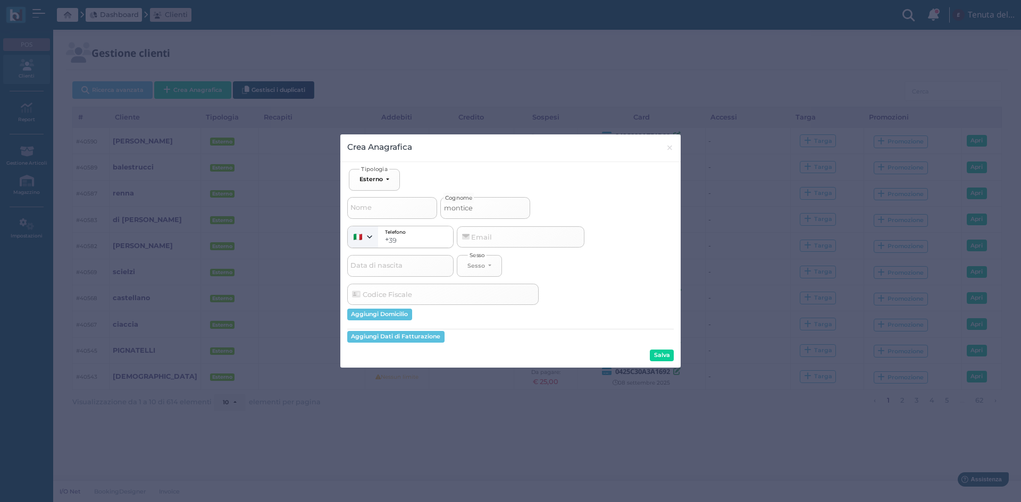
type input "monticel"
select select
type input "monticell"
select select
type input "monticelli"
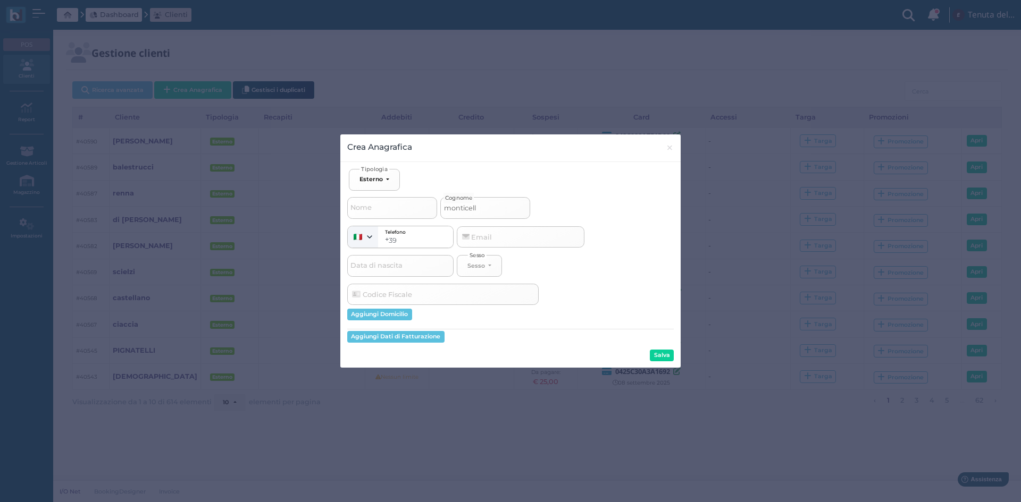
select select
type input "monticelli"
click at [663, 354] on button "Salva" at bounding box center [662, 356] width 24 height 12
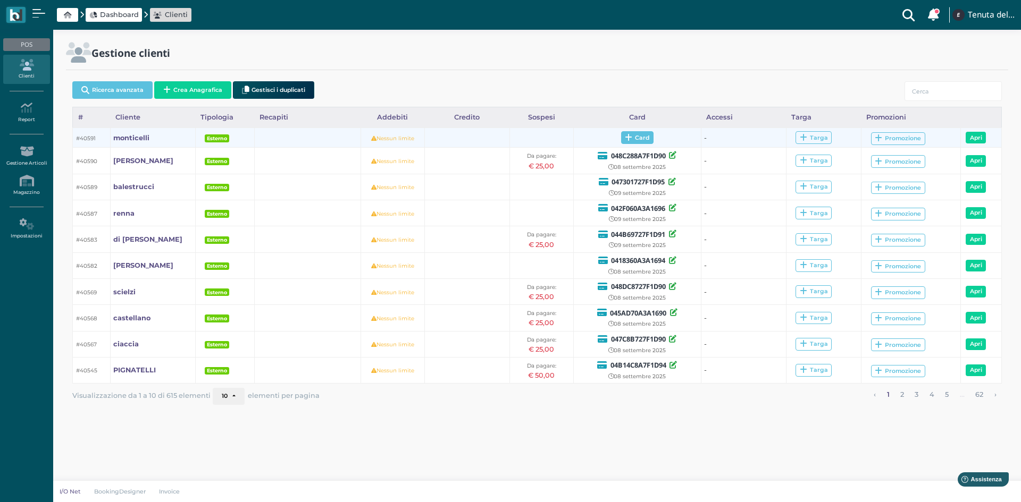
click at [630, 142] on span "Card" at bounding box center [637, 137] width 32 height 13
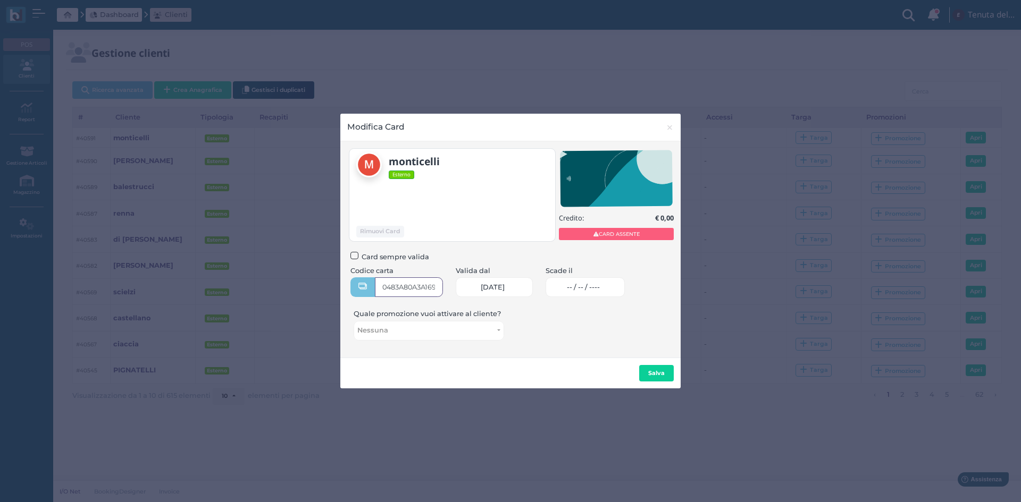
type input "0483A80A3A1691"
click at [583, 295] on link "-- / -- / ----" at bounding box center [585, 288] width 79 height 20
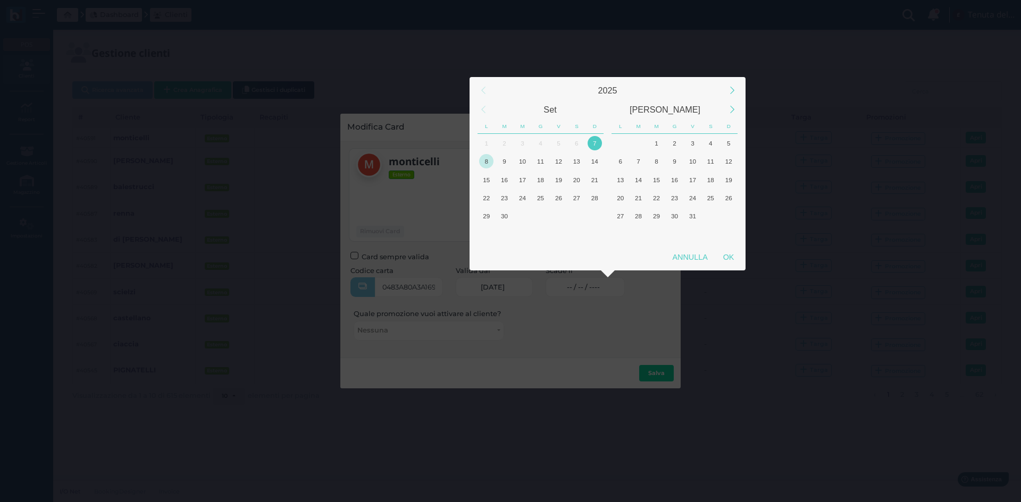
click at [486, 158] on div "8" at bounding box center [486, 161] width 14 height 14
click at [736, 253] on div "OK" at bounding box center [728, 257] width 27 height 19
type input "08/09/2025"
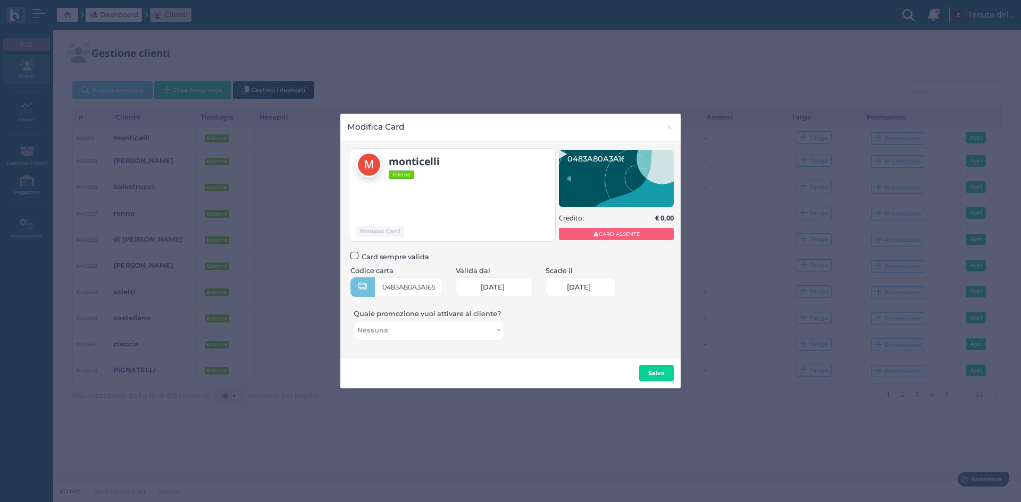
scroll to position [0, 46]
click at [651, 374] on b "Salva" at bounding box center [656, 373] width 16 height 7
